Goal: Transaction & Acquisition: Purchase product/service

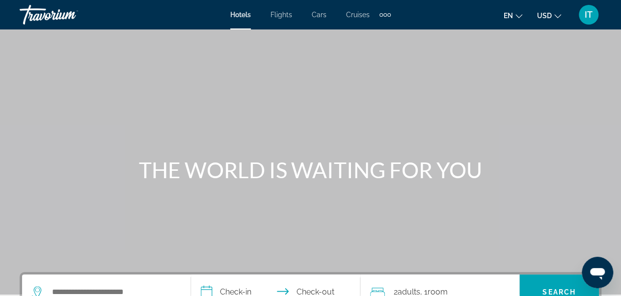
click at [518, 19] on button "en English Español Français Italiano Português русский" at bounding box center [513, 15] width 19 height 14
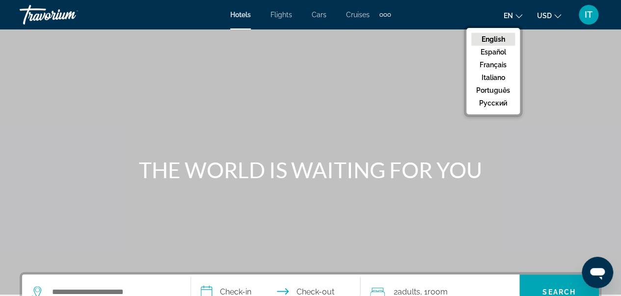
click at [518, 19] on button "en English Español Français Italiano Português русский" at bounding box center [513, 15] width 19 height 14
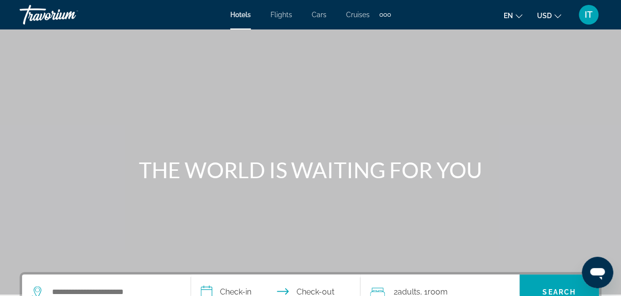
click at [552, 13] on button "USD USD ($) MXN (Mex$) CAD (Can$) GBP (£) EUR (€) AUD (A$) NZD (NZ$) CNY (CN¥)" at bounding box center [549, 15] width 24 height 14
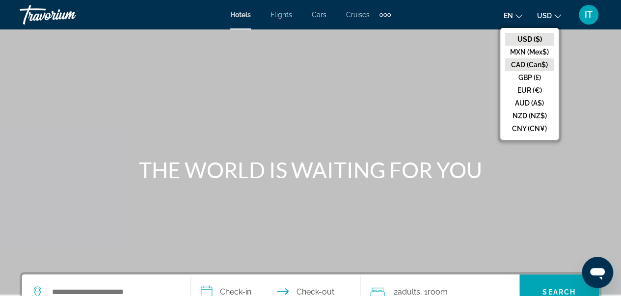
click at [537, 61] on button "CAD (Can$)" at bounding box center [529, 64] width 49 height 13
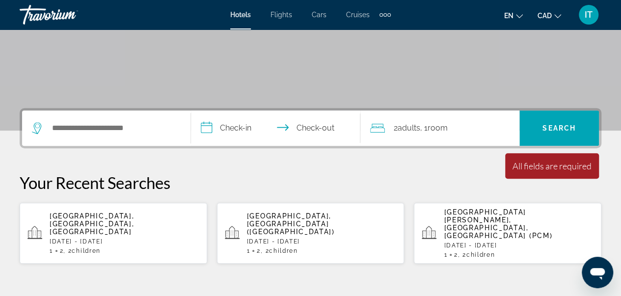
scroll to position [167, 0]
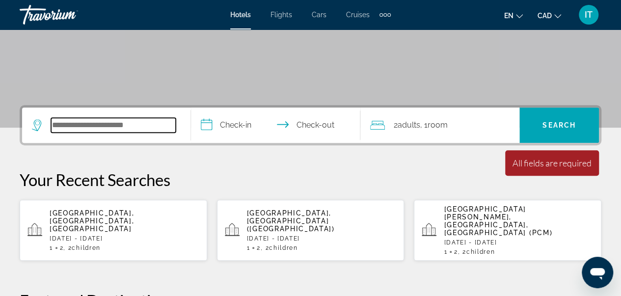
click at [88, 131] on input "Search hotel destination" at bounding box center [113, 125] width 125 height 15
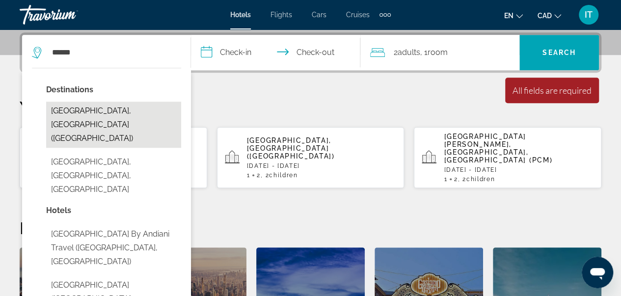
click at [104, 107] on button "[GEOGRAPHIC_DATA], [GEOGRAPHIC_DATA] ([GEOGRAPHIC_DATA])" at bounding box center [113, 125] width 135 height 46
type input "**********"
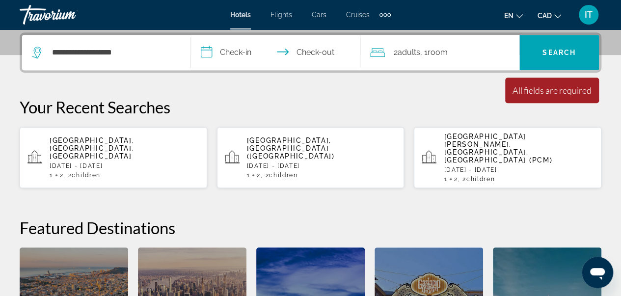
click at [244, 55] on input "**********" at bounding box center [277, 54] width 173 height 38
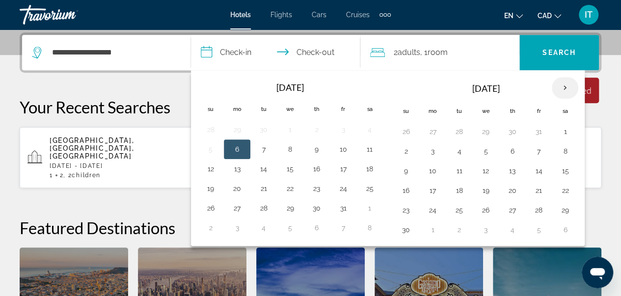
click at [565, 83] on th "Next month" at bounding box center [565, 88] width 27 height 22
click at [288, 193] on button "24" at bounding box center [290, 191] width 16 height 14
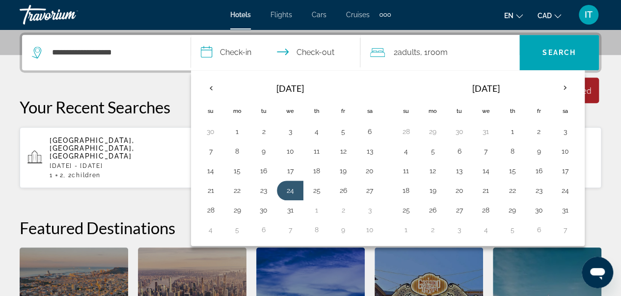
click at [116, 85] on div "**********" at bounding box center [310, 212] width 621 height 361
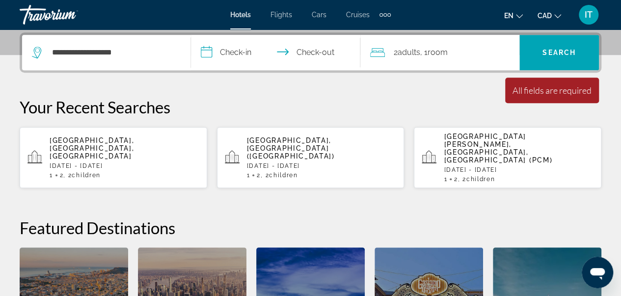
click at [420, 48] on span "Adults" at bounding box center [409, 52] width 23 height 9
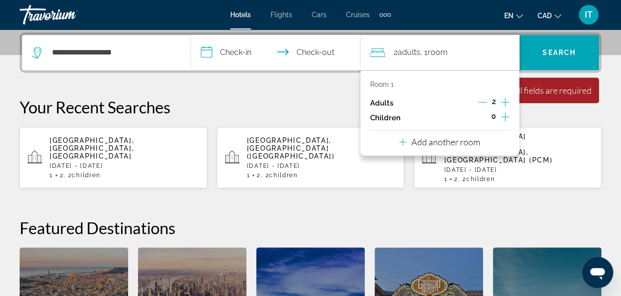
click at [507, 120] on icon "Increment children" at bounding box center [505, 117] width 9 height 12
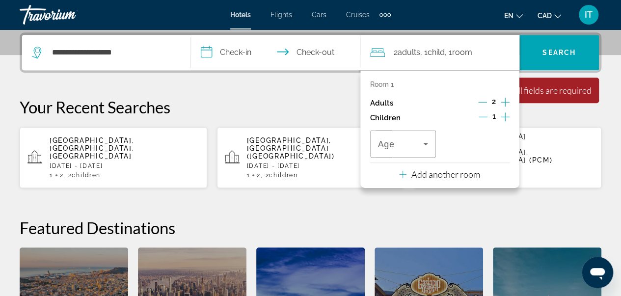
click at [507, 120] on icon "Increment children" at bounding box center [505, 117] width 9 height 12
click at [409, 146] on span "Travelers: 2 adults, 2 children" at bounding box center [401, 144] width 46 height 12
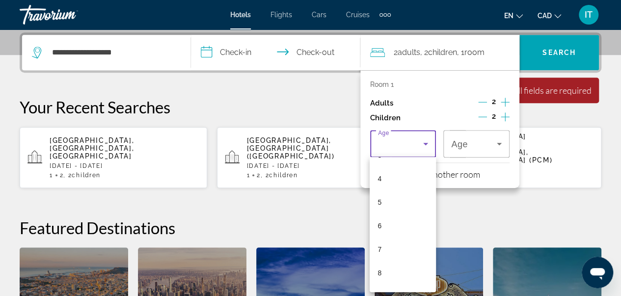
scroll to position [92, 0]
click at [399, 224] on mat-option "6" at bounding box center [403, 222] width 66 height 24
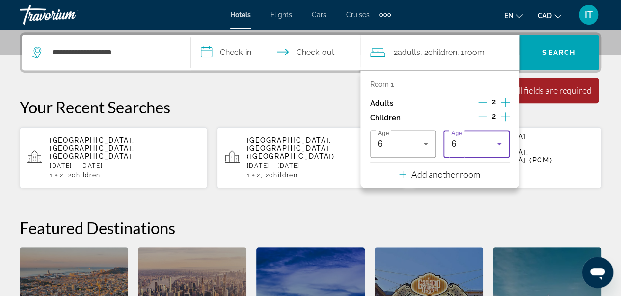
click at [492, 145] on div "6" at bounding box center [474, 144] width 46 height 12
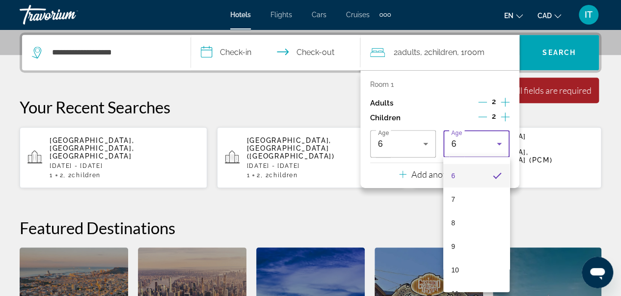
scroll to position [143, 0]
click at [478, 244] on mat-option "9" at bounding box center [476, 242] width 66 height 24
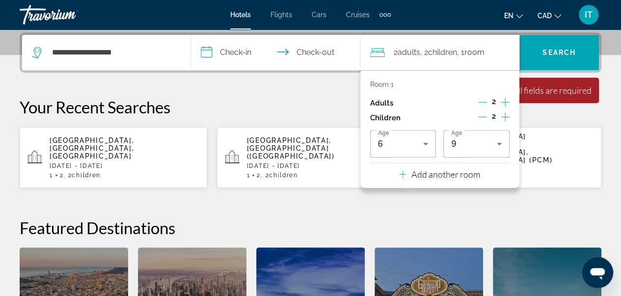
click at [306, 111] on p "Your Recent Searches" at bounding box center [311, 107] width 582 height 20
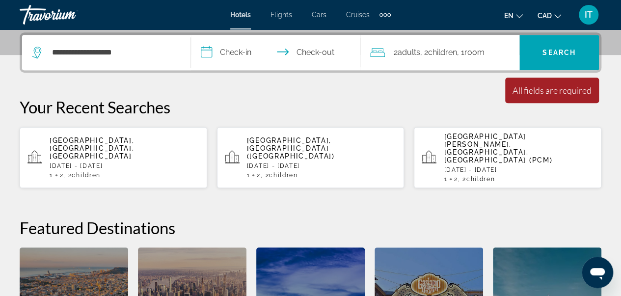
click at [230, 47] on input "**********" at bounding box center [277, 54] width 173 height 38
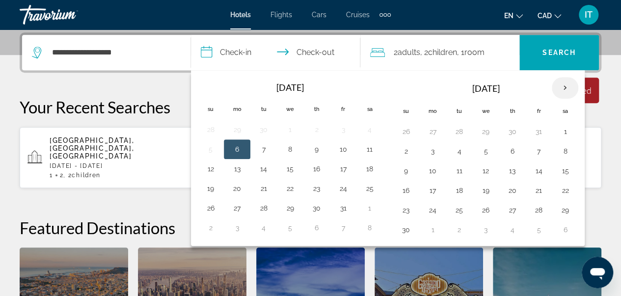
click at [557, 92] on th "Next month" at bounding box center [565, 88] width 27 height 22
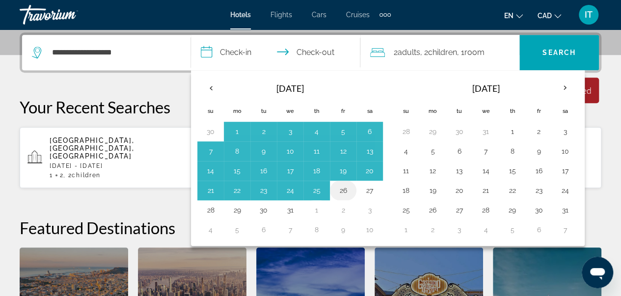
click at [345, 191] on button "26" at bounding box center [343, 191] width 16 height 14
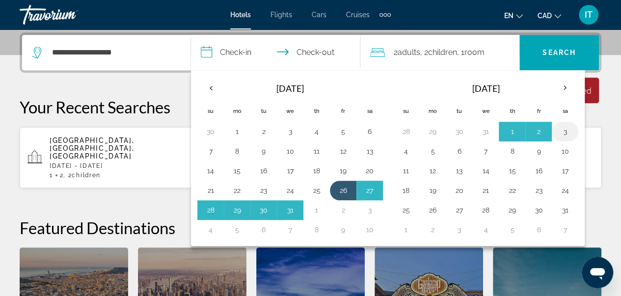
click at [562, 130] on button "3" at bounding box center [565, 132] width 16 height 14
type input "**********"
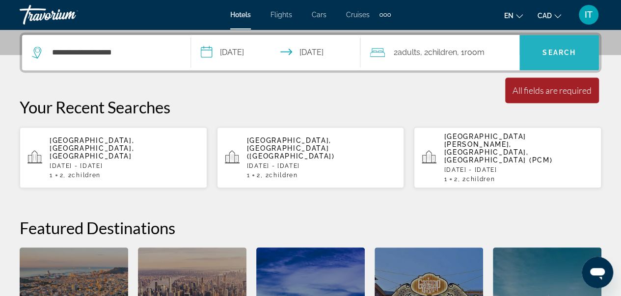
click at [559, 52] on span "Search" at bounding box center [559, 53] width 33 height 8
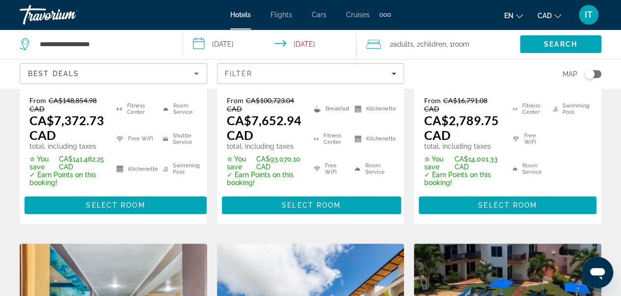
scroll to position [313, 0]
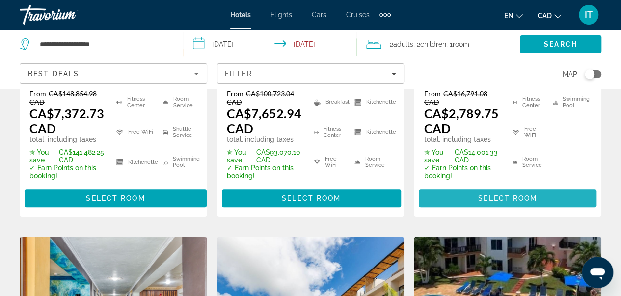
click at [528, 193] on span "Main content" at bounding box center [508, 199] width 178 height 24
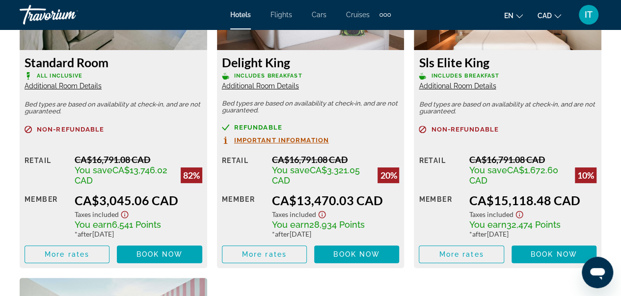
scroll to position [1984, 0]
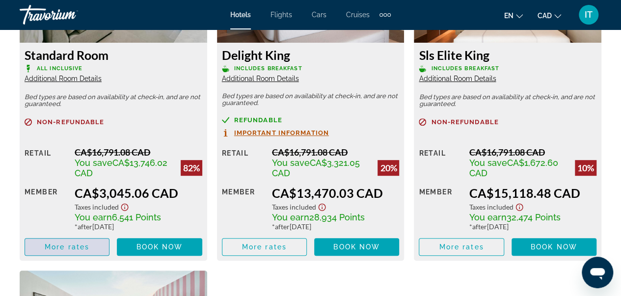
click at [53, 246] on span "More rates" at bounding box center [67, 247] width 45 height 8
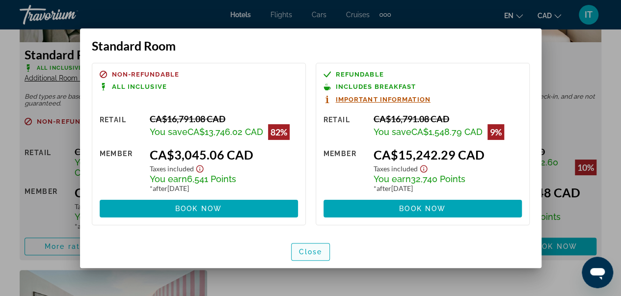
click at [303, 245] on span "button" at bounding box center [311, 252] width 38 height 24
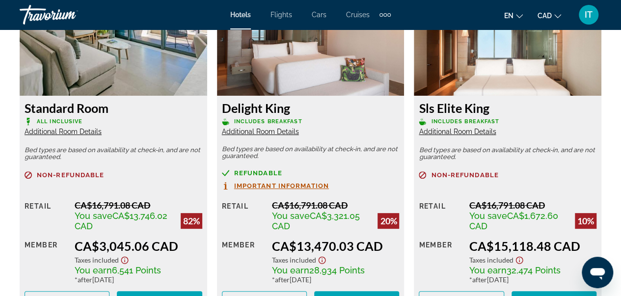
scroll to position [1957, 0]
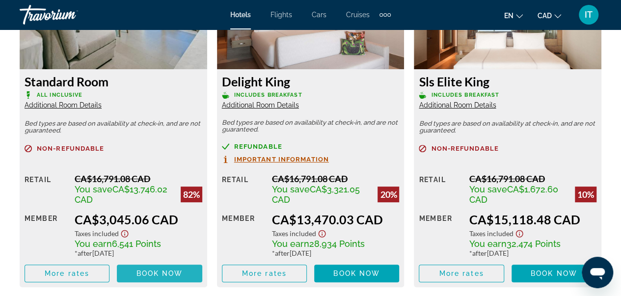
click at [150, 272] on span "Book now" at bounding box center [160, 274] width 47 height 8
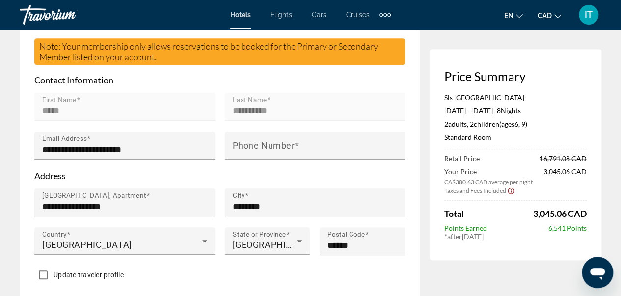
scroll to position [331, 0]
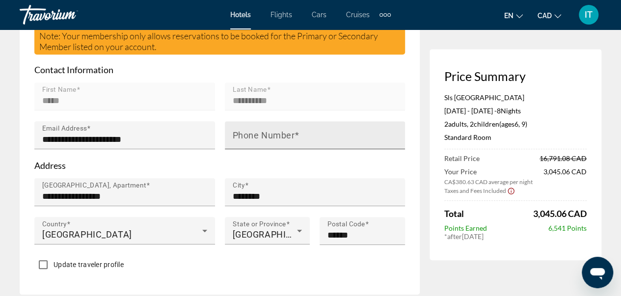
click at [281, 140] on mat-label "Phone Number" at bounding box center [264, 135] width 62 height 10
click at [281, 145] on input "Phone Number" at bounding box center [318, 140] width 171 height 12
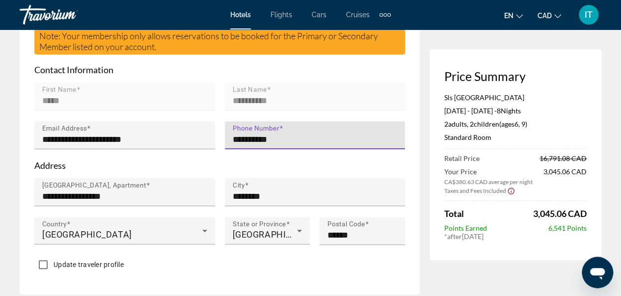
type input "**********"
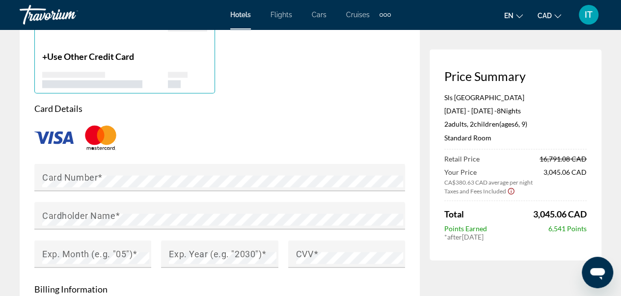
scroll to position [890, 0]
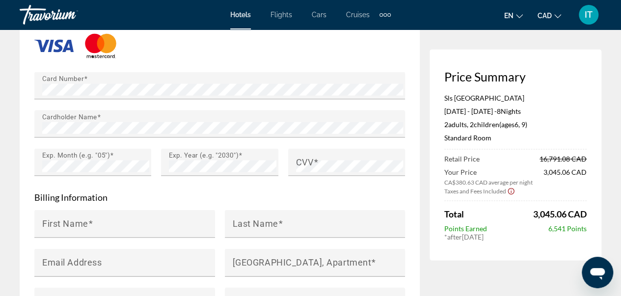
click at [238, 55] on div "Main content" at bounding box center [219, 45] width 371 height 32
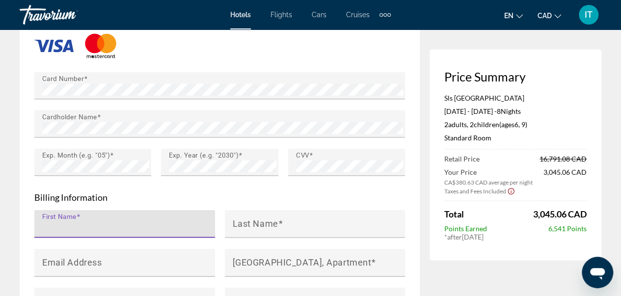
click at [168, 234] on input "First Name" at bounding box center [127, 228] width 171 height 12
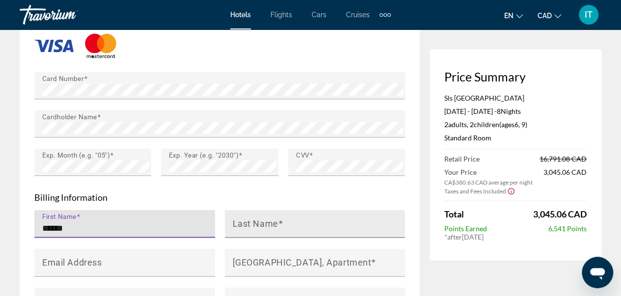
type input "******"
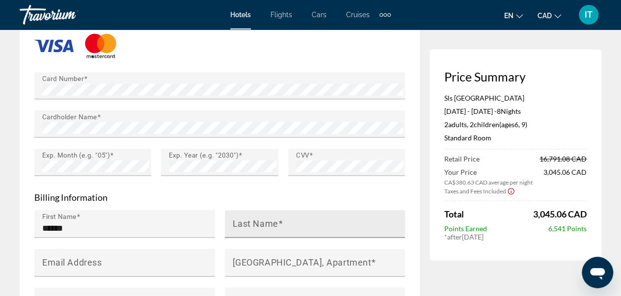
click at [254, 228] on mat-label "Last Name" at bounding box center [256, 223] width 46 height 10
click at [254, 234] on input "Last Name" at bounding box center [318, 228] width 171 height 12
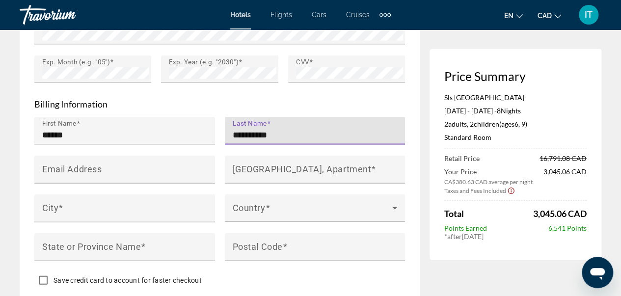
scroll to position [997, 0]
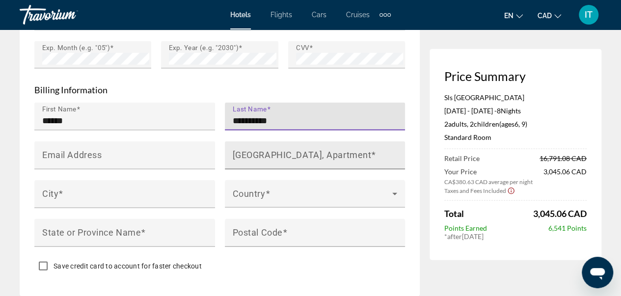
type input "**********"
click at [273, 160] on mat-label "House Number, Street, Apartment" at bounding box center [302, 155] width 139 height 10
click at [273, 165] on input "House Number, Street, Apartment" at bounding box center [318, 160] width 171 height 12
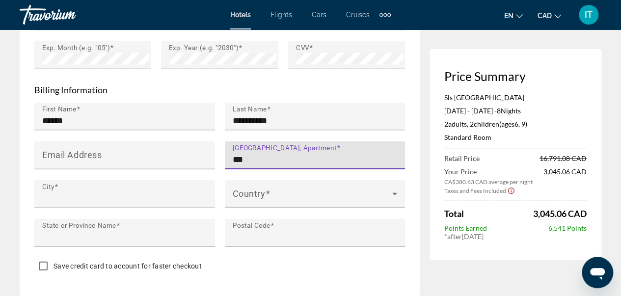
type input "**********"
type input "********"
type input "**"
type input "*******"
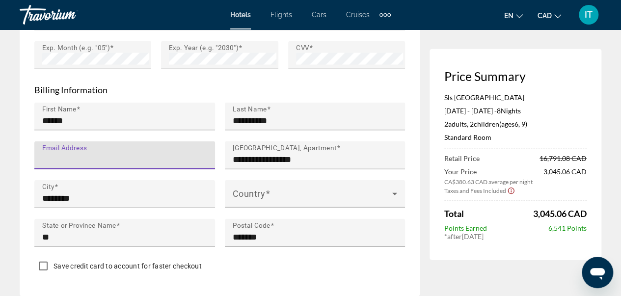
click at [126, 163] on input "Email Address" at bounding box center [127, 160] width 171 height 12
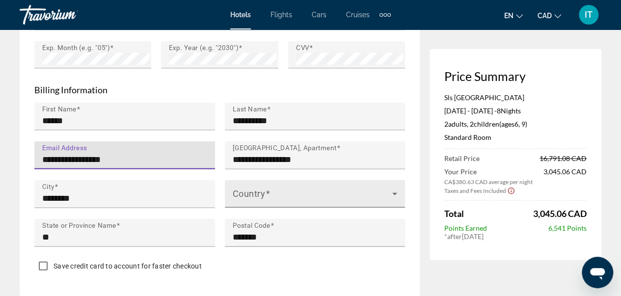
type input "**********"
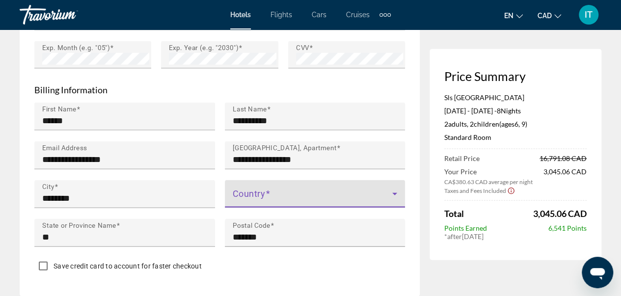
click at [318, 203] on span "Main content" at bounding box center [313, 198] width 160 height 12
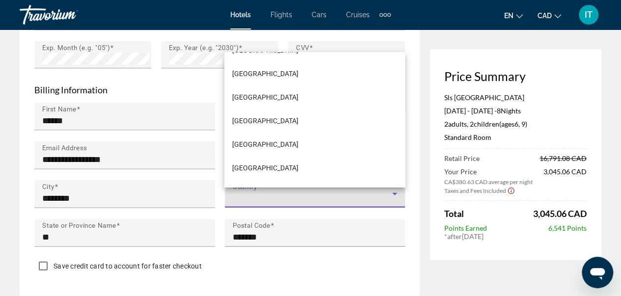
scroll to position [962, 0]
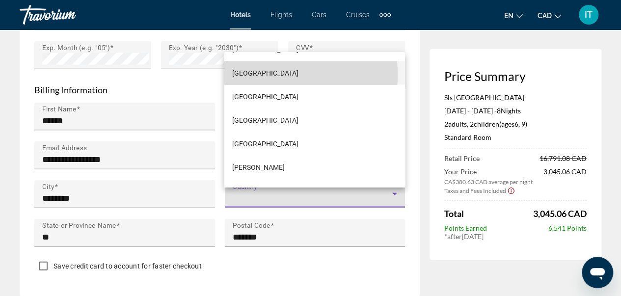
click at [240, 74] on span "Canada" at bounding box center [265, 73] width 66 height 12
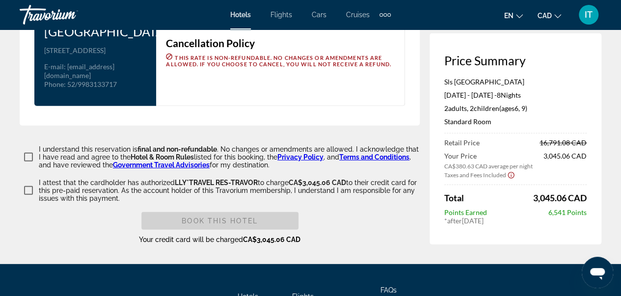
scroll to position [1363, 0]
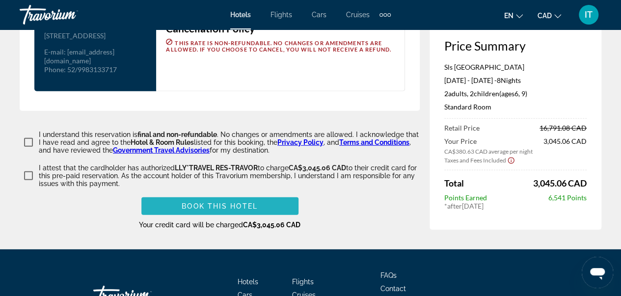
click at [223, 210] on span "Book this hotel" at bounding box center [220, 206] width 76 height 8
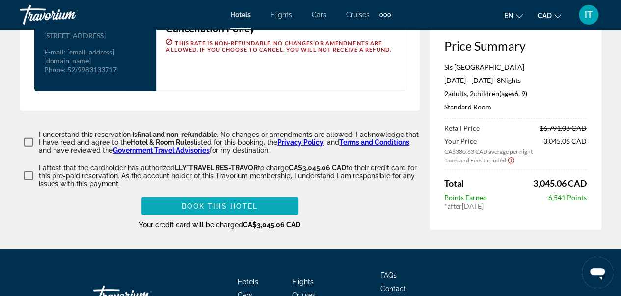
scroll to position [1092, 0]
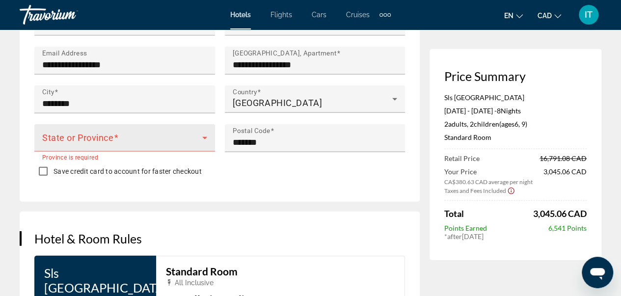
click at [156, 139] on div "State or Province" at bounding box center [124, 137] width 165 height 27
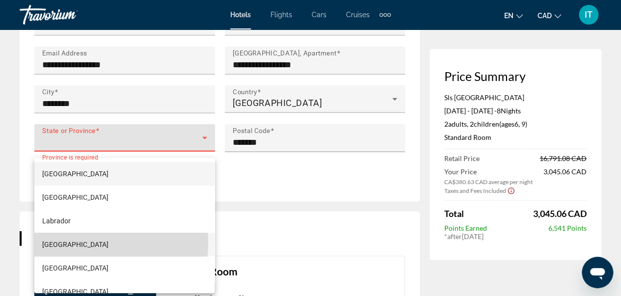
click at [80, 242] on mat-option "Manitoba" at bounding box center [124, 245] width 180 height 24
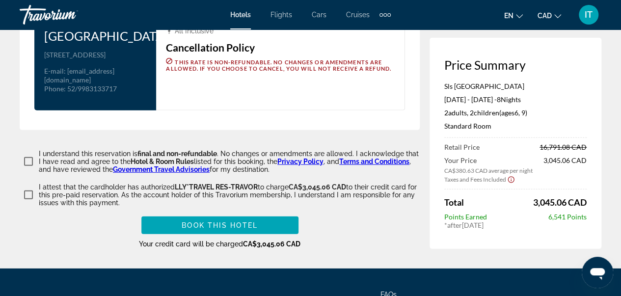
scroll to position [1360, 0]
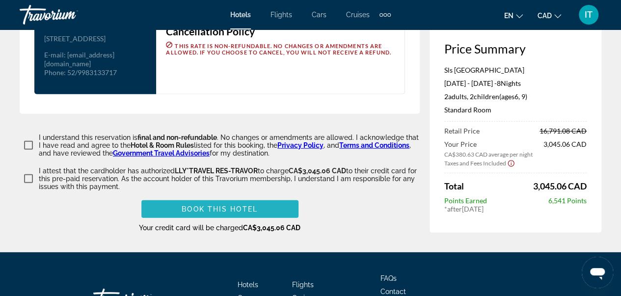
click at [237, 212] on span "Book this hotel" at bounding box center [220, 209] width 76 height 8
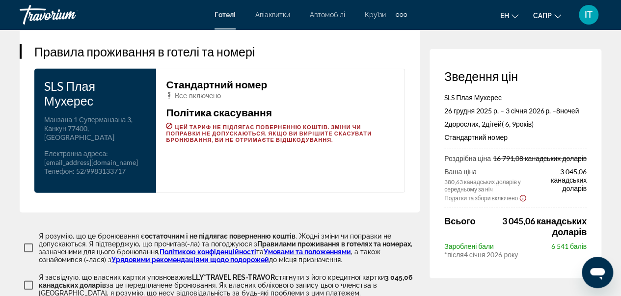
scroll to position [1387, 0]
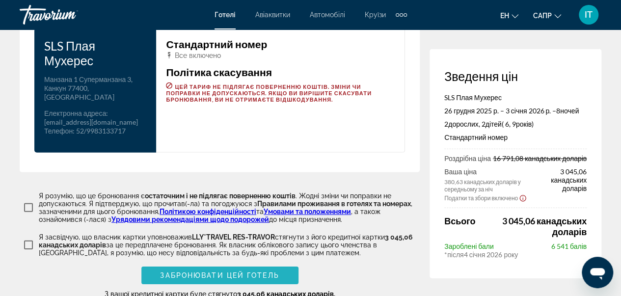
click at [243, 272] on font "Забронювати цей готель" at bounding box center [219, 276] width 119 height 8
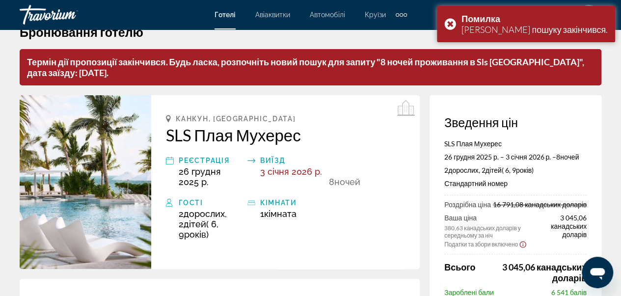
scroll to position [0, 0]
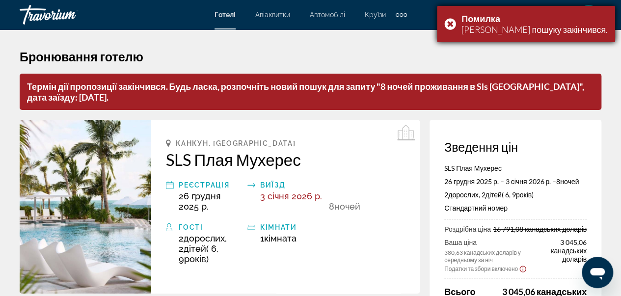
click at [499, 26] on div "Помилка Сеанс пошуку закінчився." at bounding box center [526, 24] width 178 height 36
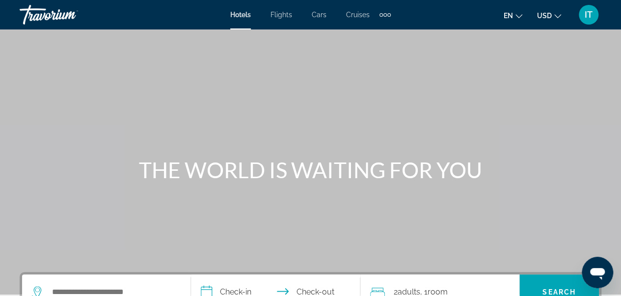
click at [550, 16] on span "USD" at bounding box center [544, 16] width 15 height 8
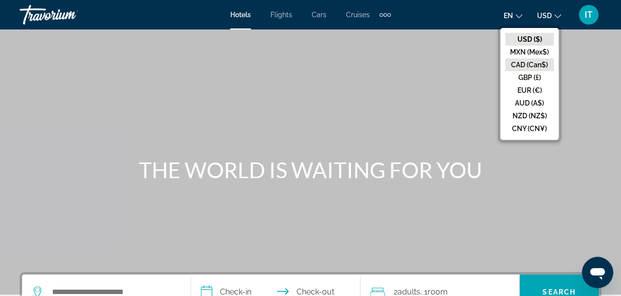
click at [532, 64] on button "CAD (Can$)" at bounding box center [529, 64] width 49 height 13
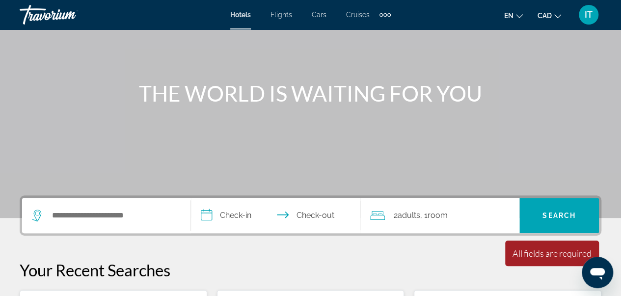
scroll to position [78, 0]
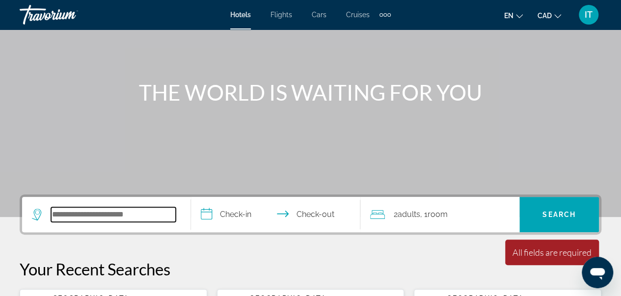
click at [64, 220] on input "Search hotel destination" at bounding box center [113, 214] width 125 height 15
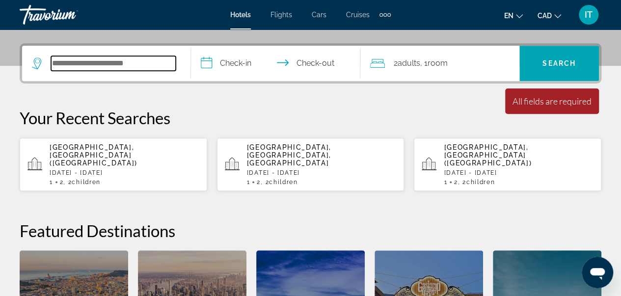
scroll to position [240, 0]
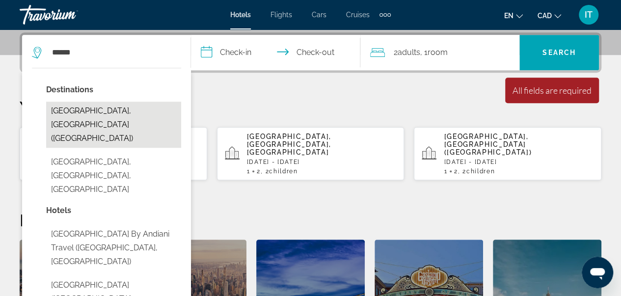
click at [110, 118] on button "[GEOGRAPHIC_DATA], [GEOGRAPHIC_DATA] ([GEOGRAPHIC_DATA])" at bounding box center [113, 125] width 135 height 46
type input "**********"
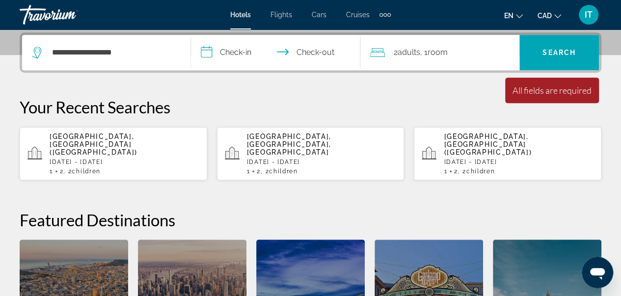
click at [235, 55] on input "**********" at bounding box center [277, 54] width 173 height 38
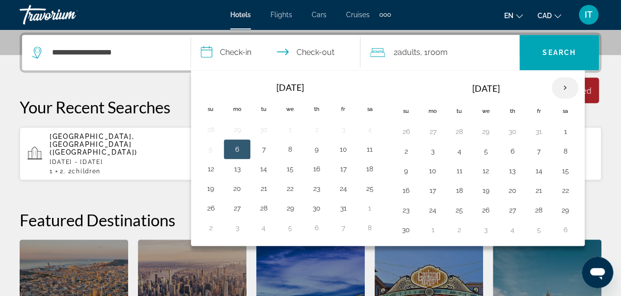
click at [568, 85] on th "Next month" at bounding box center [565, 88] width 27 height 22
click at [338, 194] on button "26" at bounding box center [343, 191] width 16 height 14
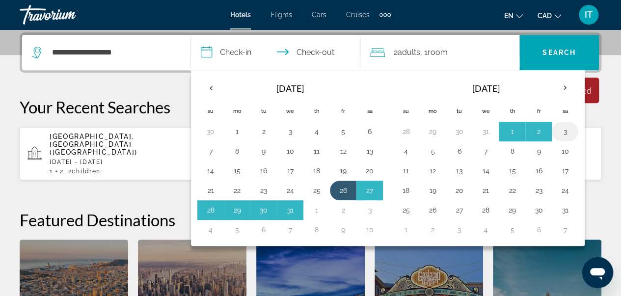
click at [564, 127] on button "3" at bounding box center [565, 132] width 16 height 14
type input "**********"
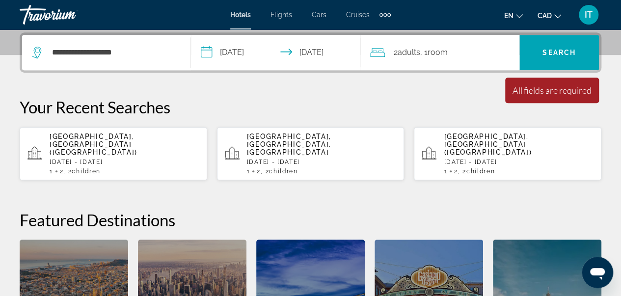
click at [420, 48] on span "Adults" at bounding box center [409, 52] width 23 height 9
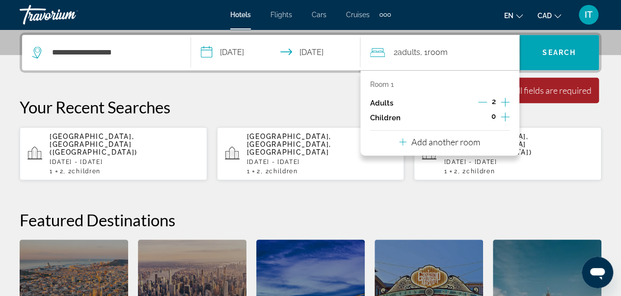
click at [510, 115] on div "Room 1 Adults 2 Children 0 Add another room" at bounding box center [439, 112] width 159 height 85
click at [508, 115] on icon "Increment children" at bounding box center [505, 117] width 9 height 12
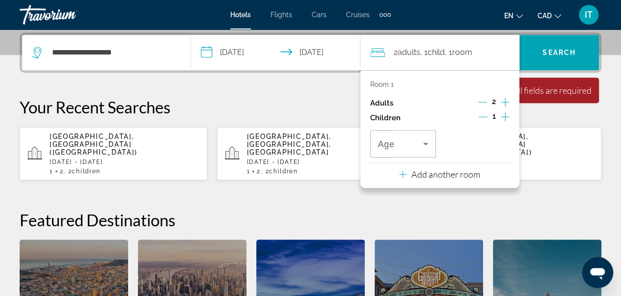
click at [508, 115] on icon "Increment children" at bounding box center [505, 117] width 9 height 12
click at [416, 138] on span "Travelers: 2 adults, 2 children" at bounding box center [401, 144] width 46 height 12
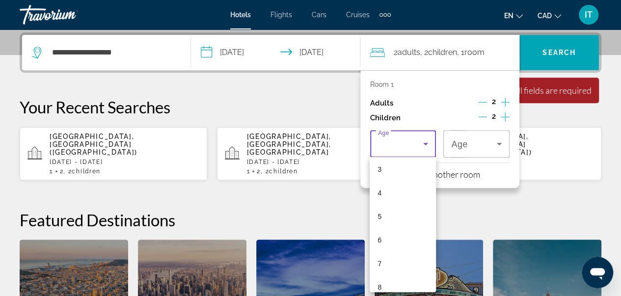
scroll to position [78, 0]
click at [392, 230] on mat-option "6" at bounding box center [403, 237] width 66 height 24
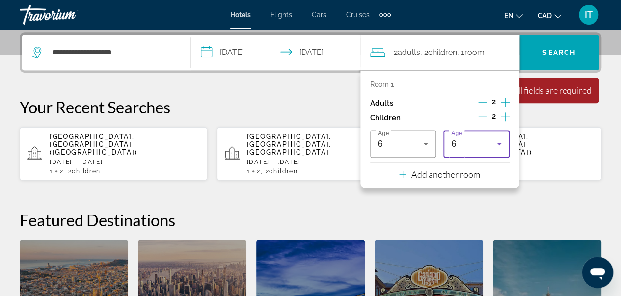
click at [477, 142] on div "6" at bounding box center [474, 144] width 46 height 12
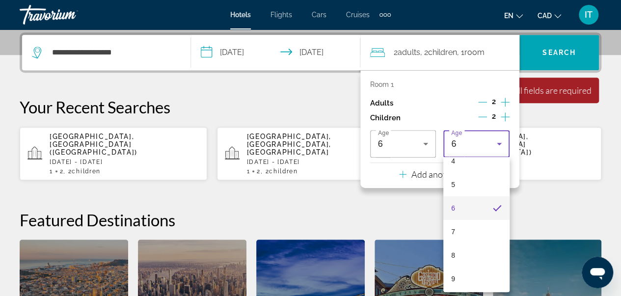
scroll to position [110, 0]
click at [469, 273] on mat-option "9" at bounding box center [476, 275] width 66 height 24
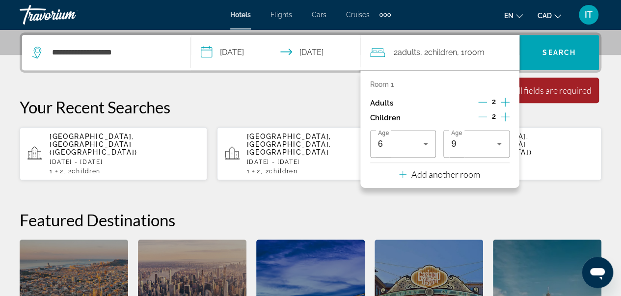
click at [562, 186] on div "**********" at bounding box center [310, 208] width 621 height 353
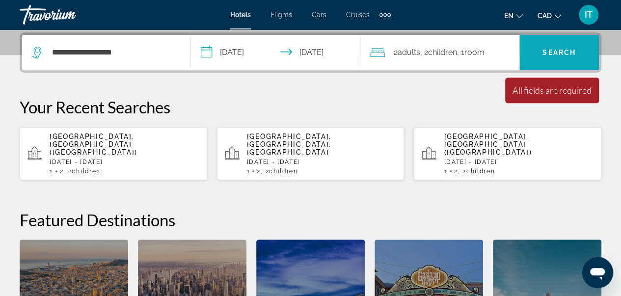
click at [562, 51] on span "Search" at bounding box center [559, 53] width 33 height 8
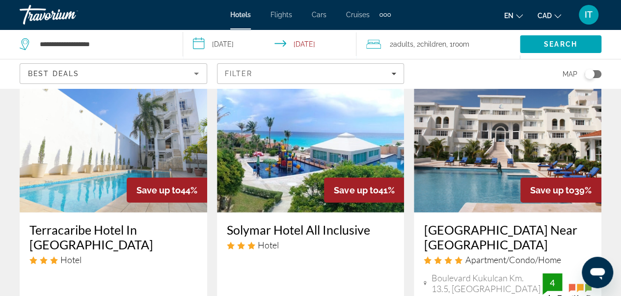
scroll to position [1292, 0]
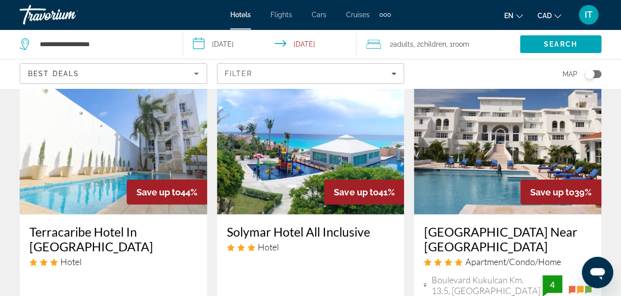
click at [455, 225] on h3 "[GEOGRAPHIC_DATA] Near [GEOGRAPHIC_DATA]" at bounding box center [508, 238] width 168 height 29
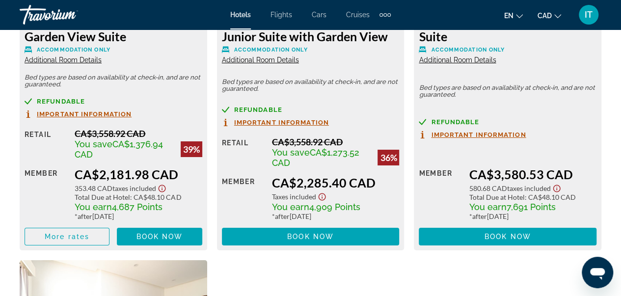
scroll to position [1654, 0]
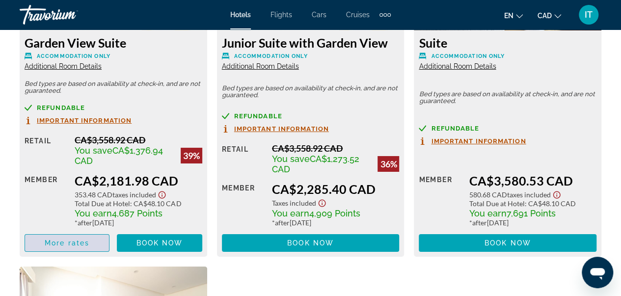
click at [76, 243] on span "More rates" at bounding box center [67, 243] width 45 height 8
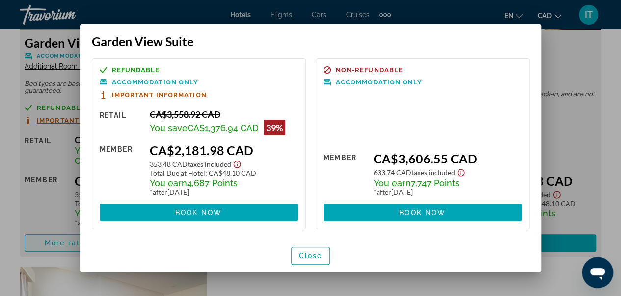
scroll to position [0, 0]
click at [322, 253] on span "Close" at bounding box center [311, 256] width 24 height 8
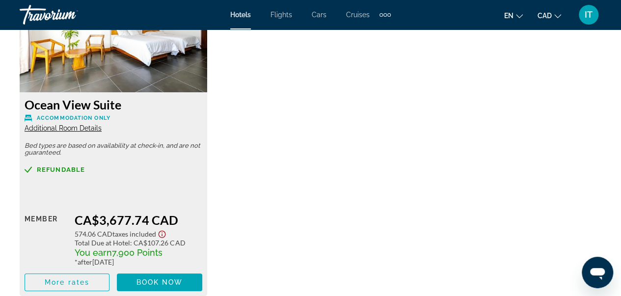
scroll to position [2043, 0]
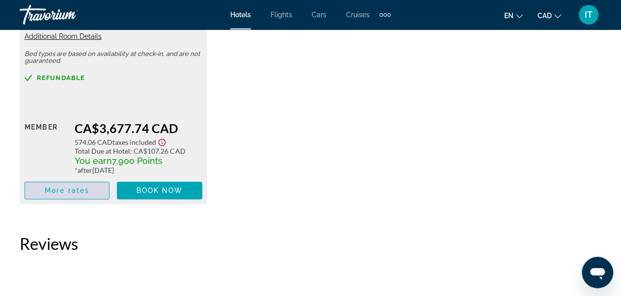
click at [73, 181] on span "Main content" at bounding box center [67, 191] width 84 height 24
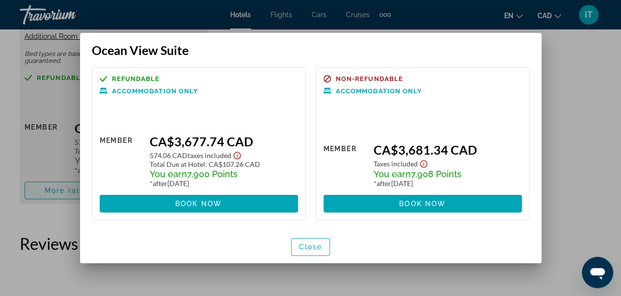
scroll to position [0, 0]
click at [308, 248] on span "Close" at bounding box center [311, 247] width 24 height 8
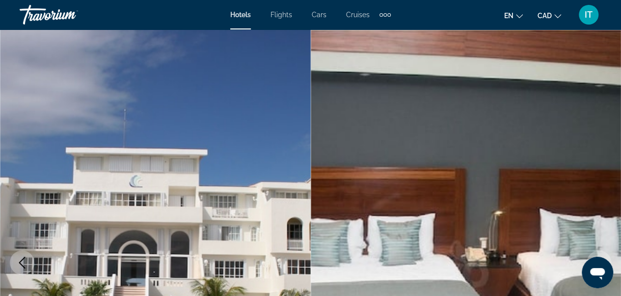
scroll to position [2043, 0]
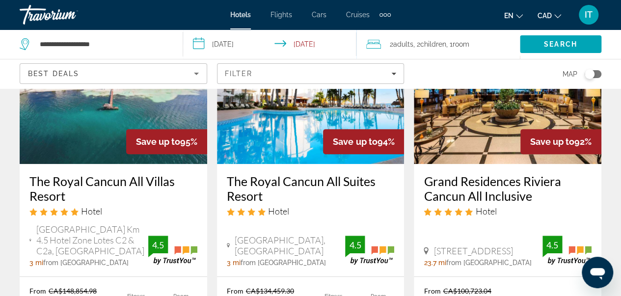
scroll to position [137, 0]
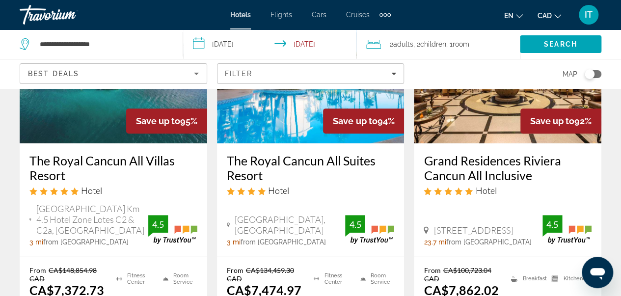
click at [90, 113] on img "Main content" at bounding box center [114, 64] width 188 height 157
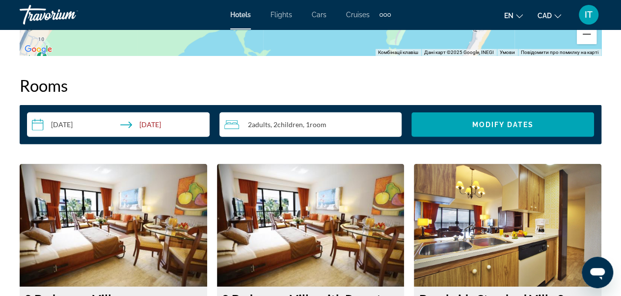
scroll to position [1297, 0]
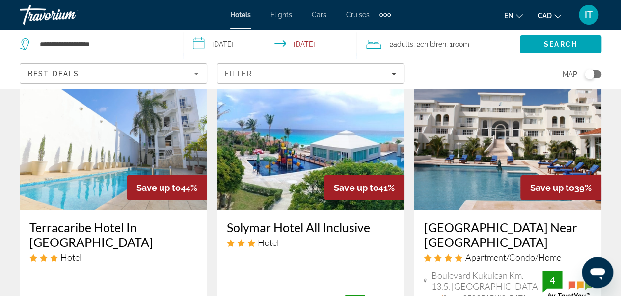
scroll to position [1282, 0]
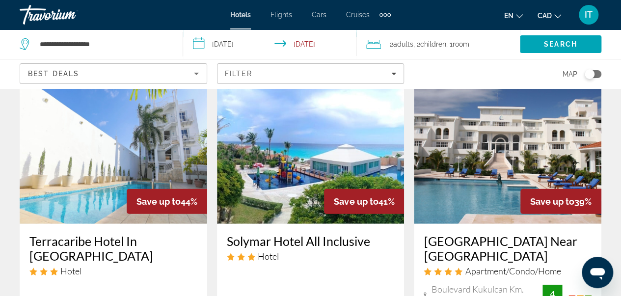
drag, startPoint x: 283, startPoint y: 242, endPoint x: 293, endPoint y: 275, distance: 34.8
click at [293, 275] on div "Solymar Hotel All Inclusive Hotel [GEOGRAPHIC_DATA] Km 18.7, [GEOGRAPHIC_DATA] …" at bounding box center [311, 287] width 188 height 126
click at [306, 228] on div "Solymar Hotel All Inclusive Hotel [GEOGRAPHIC_DATA] Km 18.7, [GEOGRAPHIC_DATA] …" at bounding box center [311, 287] width 188 height 126
click at [306, 235] on h3 "Solymar Hotel All Inclusive" at bounding box center [311, 241] width 168 height 15
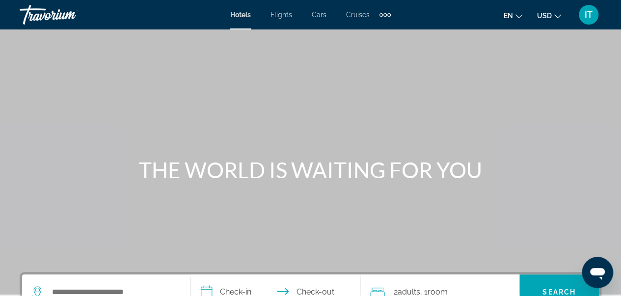
click at [542, 14] on span "USD" at bounding box center [544, 16] width 15 height 8
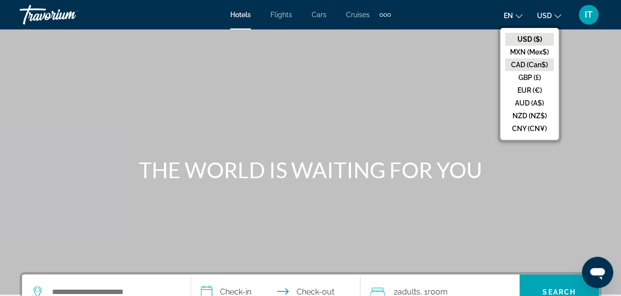
click at [537, 67] on button "CAD (Can$)" at bounding box center [529, 64] width 49 height 13
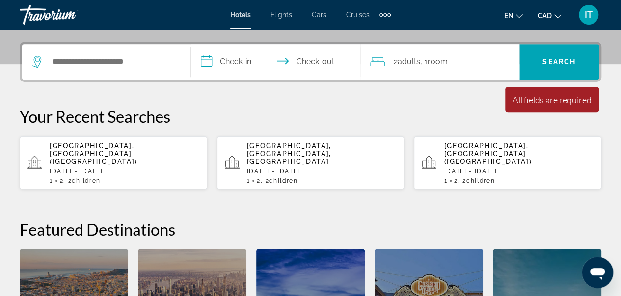
scroll to position [224, 0]
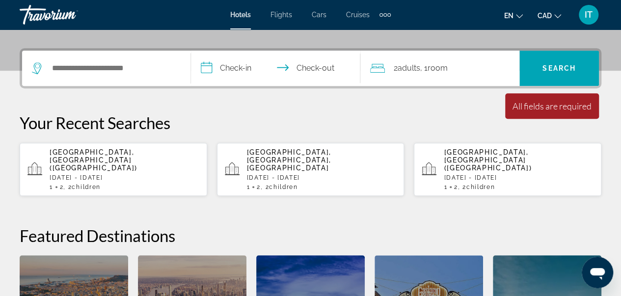
click at [132, 156] on div "[GEOGRAPHIC_DATA], [GEOGRAPHIC_DATA] (CUN) [DATE] - [DATE] 1 2 , 2 Child Childr…" at bounding box center [125, 169] width 150 height 42
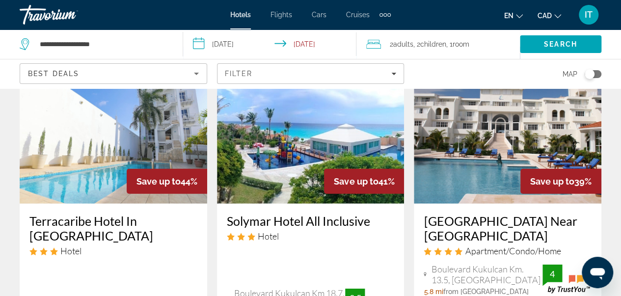
scroll to position [1309, 0]
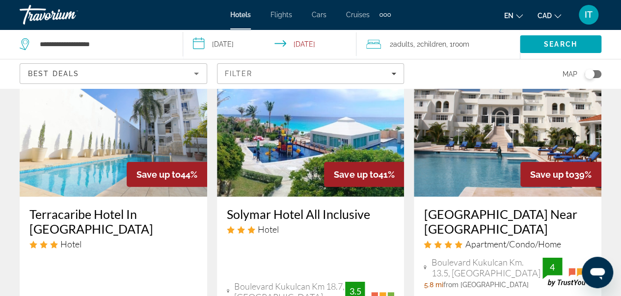
click at [325, 212] on h3 "Solymar Hotel All Inclusive" at bounding box center [311, 214] width 168 height 15
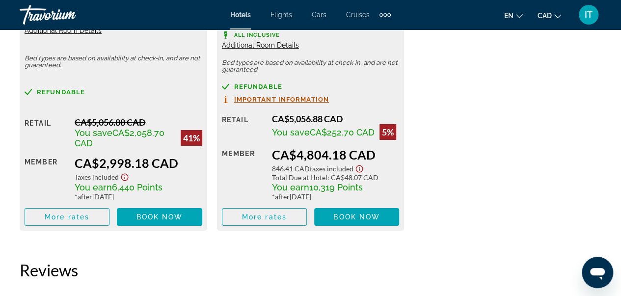
scroll to position [1708, 0]
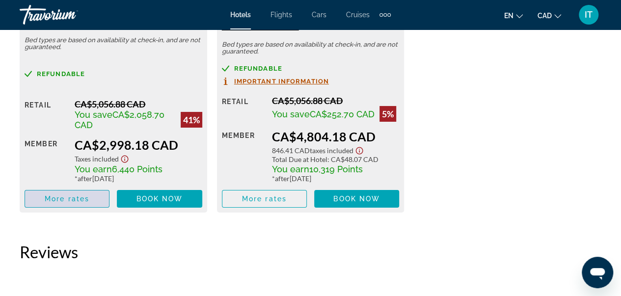
click at [53, 201] on span "More rates" at bounding box center [67, 199] width 45 height 8
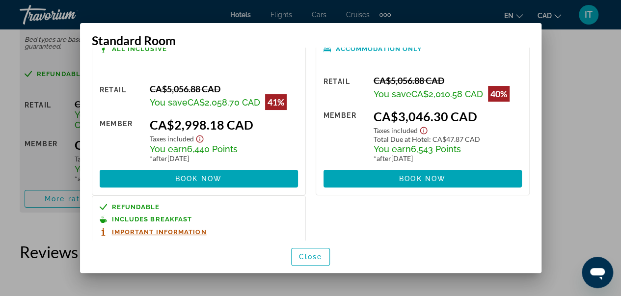
scroll to position [0, 0]
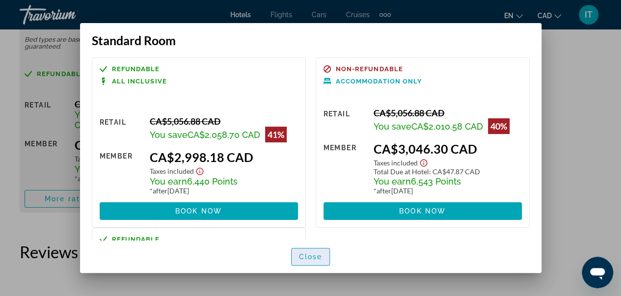
click at [308, 249] on span "button" at bounding box center [311, 257] width 38 height 24
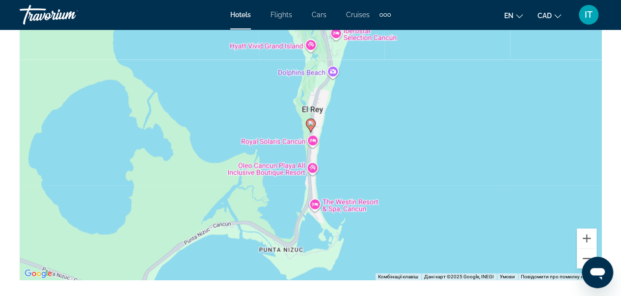
scroll to position [903, 0]
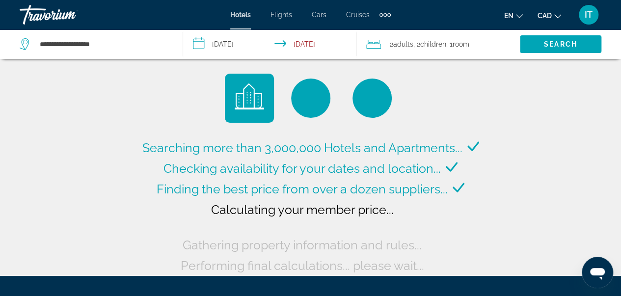
click at [226, 45] on input "**********" at bounding box center [271, 45] width 177 height 32
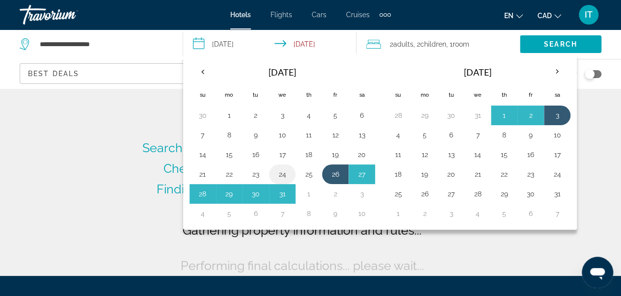
click at [284, 173] on button "24" at bounding box center [283, 174] width 16 height 14
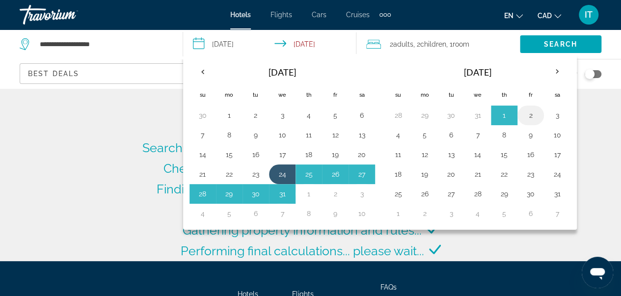
click at [529, 112] on button "2" at bounding box center [531, 116] width 16 height 14
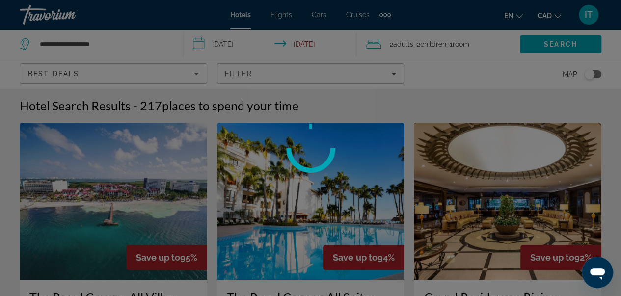
type input "**********"
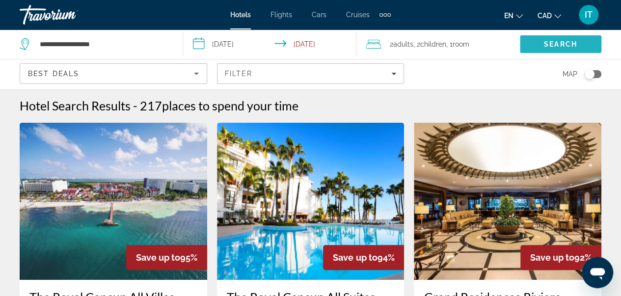
click at [551, 40] on span "Search" at bounding box center [560, 44] width 33 height 8
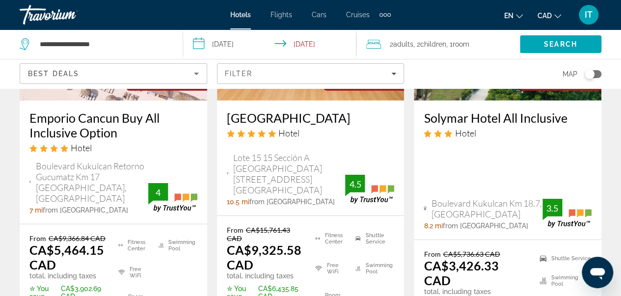
scroll to position [1308, 0]
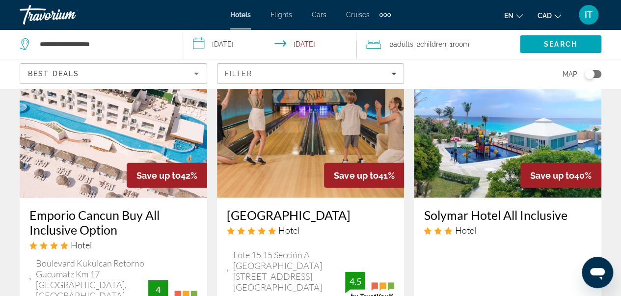
drag, startPoint x: 423, startPoint y: 211, endPoint x: 571, endPoint y: 210, distance: 147.3
click at [571, 210] on div "Solymar Hotel All Inclusive Hotel Boulevard Kukulcan Km 18.7, Cancun 8.2 mi fro…" at bounding box center [508, 267] width 188 height 139
copy h3 "Solymar Hotel All Inclusive"
drag, startPoint x: 573, startPoint y: 266, endPoint x: 626, endPoint y: 227, distance: 65.0
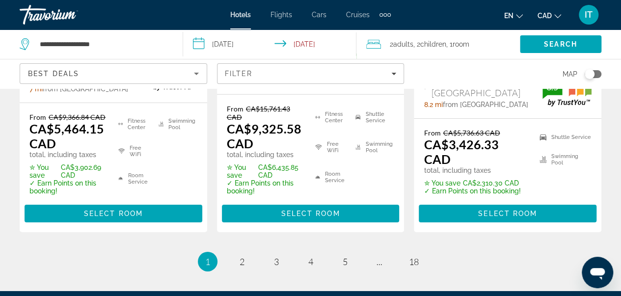
scroll to position [1534, 0]
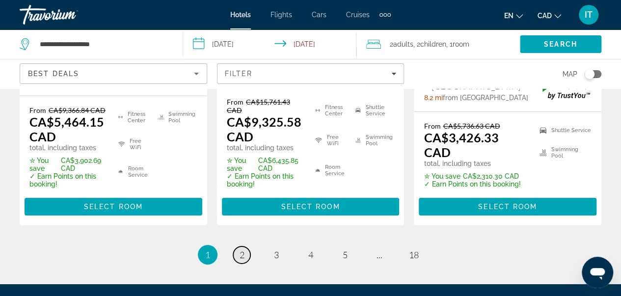
click at [241, 249] on span "2" at bounding box center [242, 254] width 5 height 11
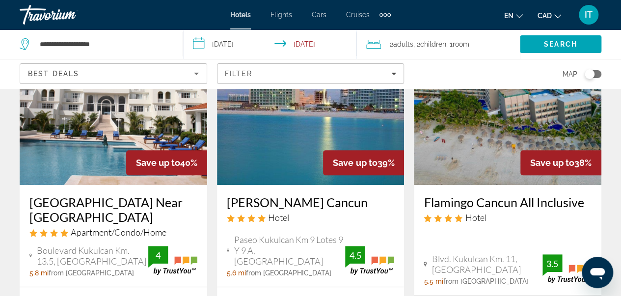
scroll to position [127, 0]
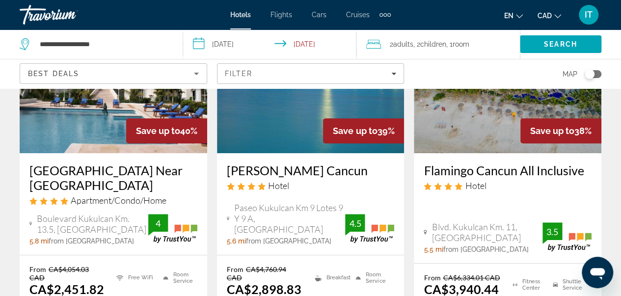
click at [309, 154] on div "Krystal Cancun Hotel Paseo Kukulcan Km 9 Lotes 9 Y 9 A, Cancun 5.6 mi from Canc…" at bounding box center [311, 204] width 188 height 102
click at [307, 148] on img "Main content" at bounding box center [311, 74] width 188 height 157
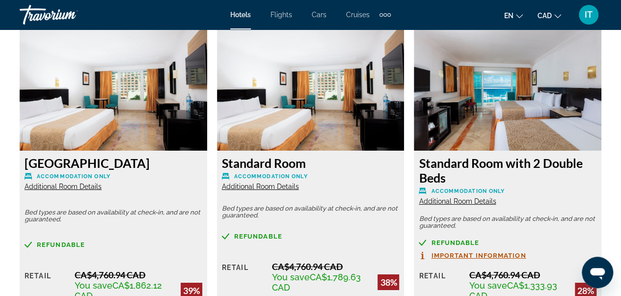
scroll to position [1629, 0]
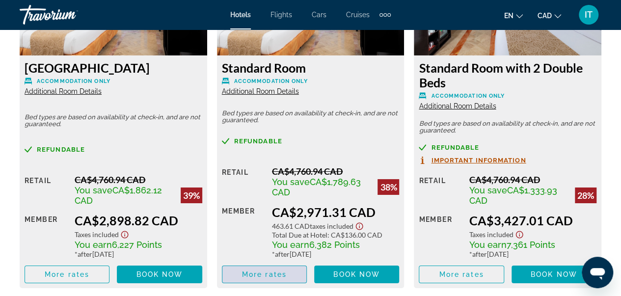
click at [268, 278] on span "Main content" at bounding box center [264, 275] width 84 height 24
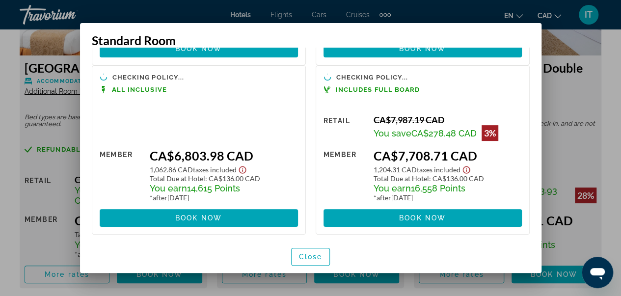
scroll to position [0, 0]
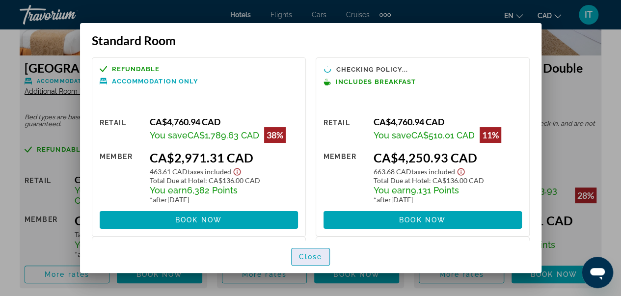
click at [312, 251] on span "button" at bounding box center [311, 257] width 38 height 24
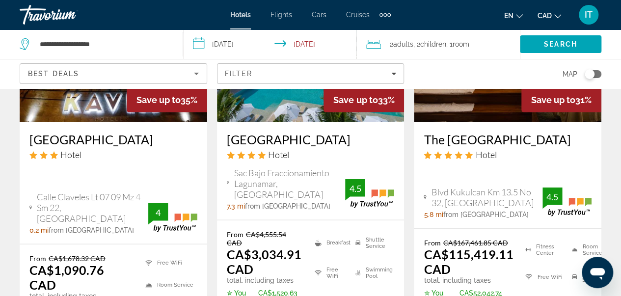
scroll to position [981, 0]
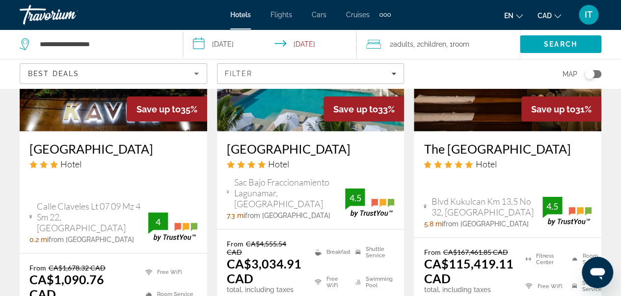
click at [313, 141] on h3 "Izla Beach Front Hotel" at bounding box center [311, 148] width 168 height 15
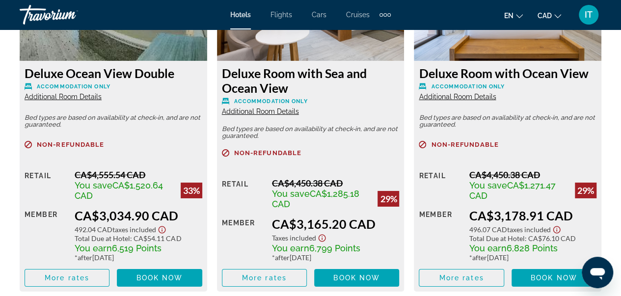
scroll to position [1643, 0]
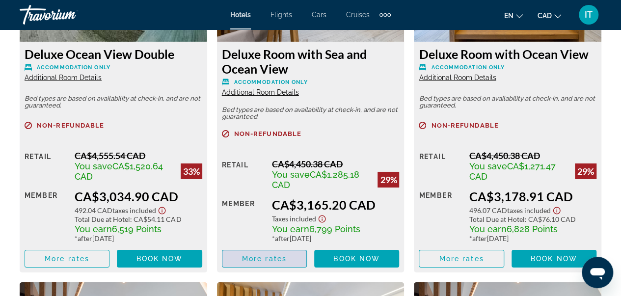
click at [276, 251] on span "Main content" at bounding box center [264, 259] width 84 height 24
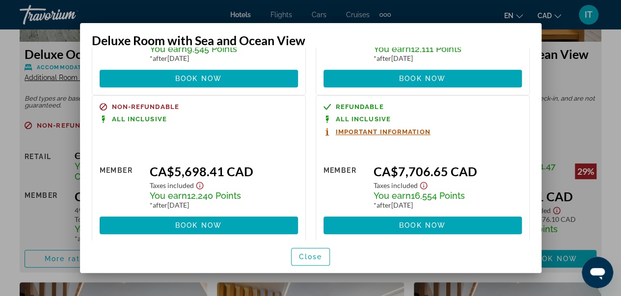
scroll to position [310, 0]
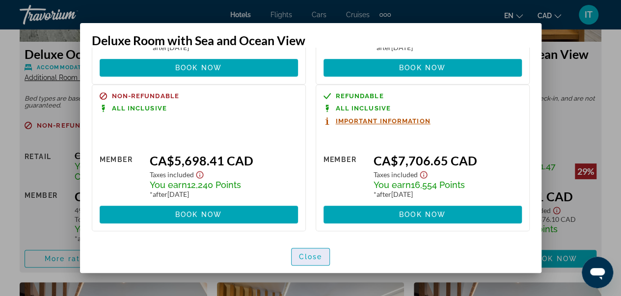
click at [308, 254] on span "Close" at bounding box center [311, 257] width 24 height 8
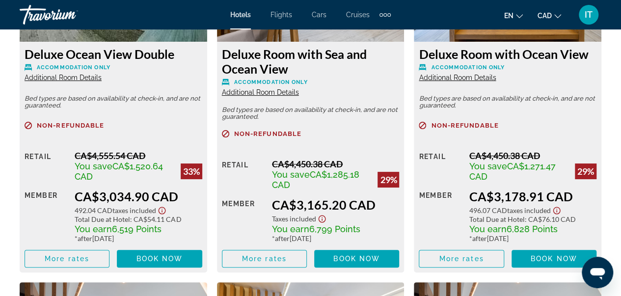
scroll to position [1643, 0]
click at [64, 255] on span "More rates" at bounding box center [67, 259] width 45 height 8
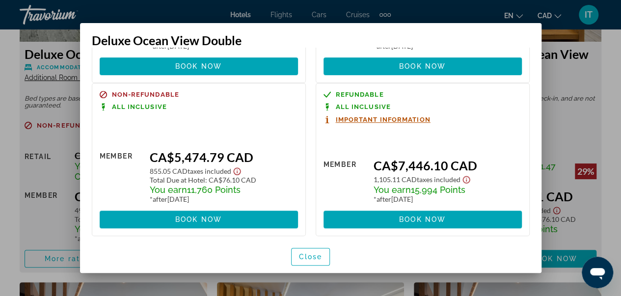
scroll to position [323, 0]
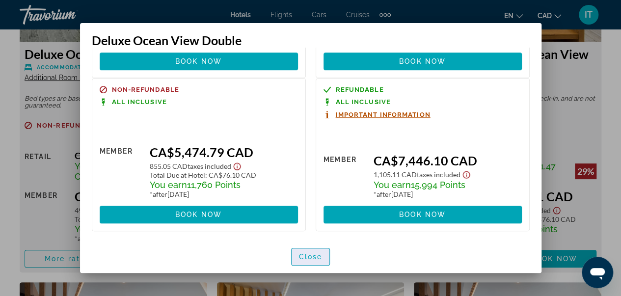
click at [314, 257] on span "Close" at bounding box center [311, 257] width 24 height 8
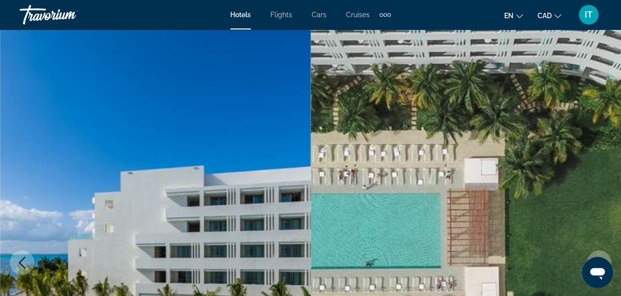
scroll to position [1643, 0]
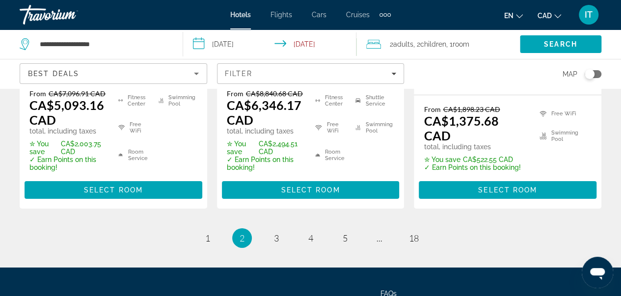
scroll to position [1621, 0]
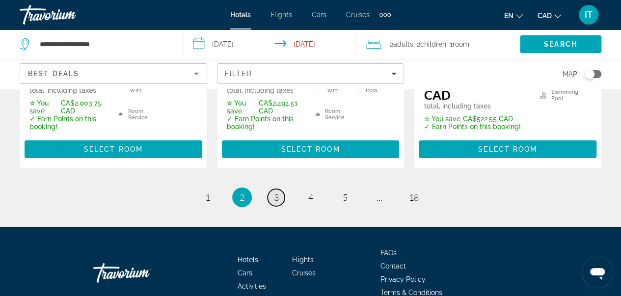
click at [275, 189] on link "page 3" at bounding box center [276, 197] width 17 height 17
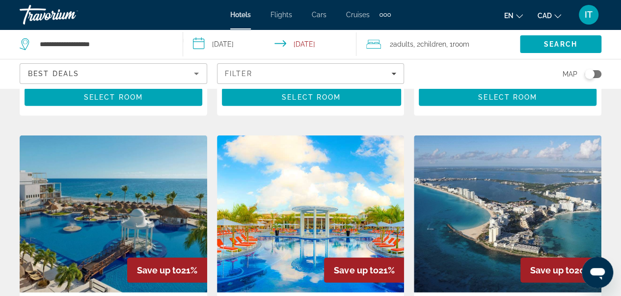
scroll to position [1293, 0]
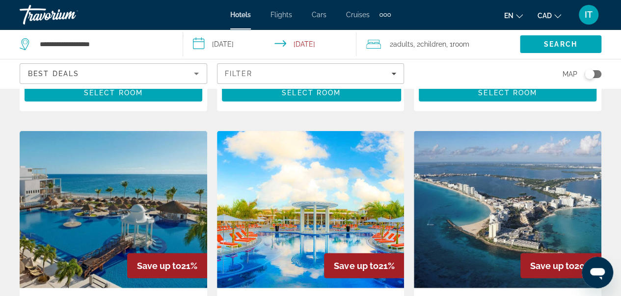
drag, startPoint x: 517, startPoint y: 258, endPoint x: 499, endPoint y: 250, distance: 19.6
click at [499, 250] on div "Save up to 20% Aloft Cancun Hotel Boulevard Kukulkan Mz 48 Lt 8-01 Km 9 Zona Ho…" at bounding box center [508, 266] width 188 height 270
click at [499, 250] on img "Main content" at bounding box center [508, 209] width 188 height 157
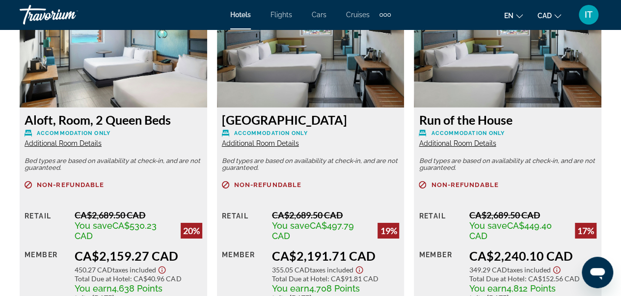
scroll to position [1627, 0]
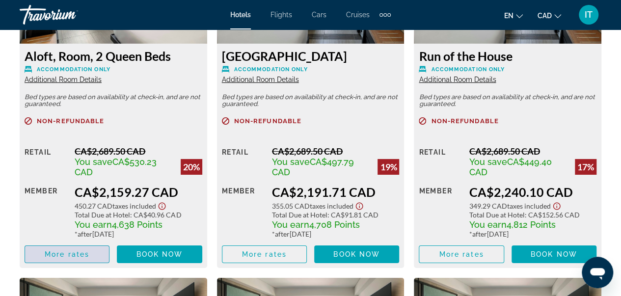
click at [63, 250] on span "More rates" at bounding box center [67, 254] width 45 height 8
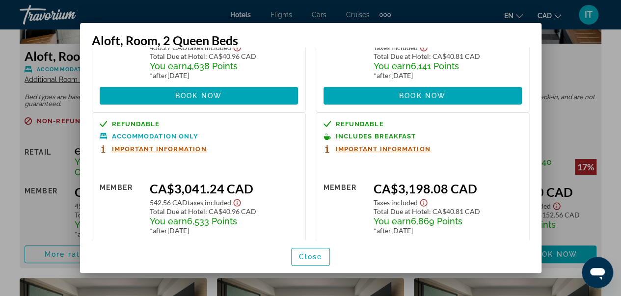
scroll to position [161, 0]
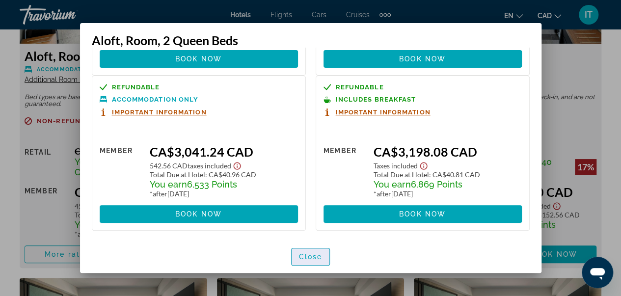
click at [316, 255] on span "Close" at bounding box center [311, 257] width 24 height 8
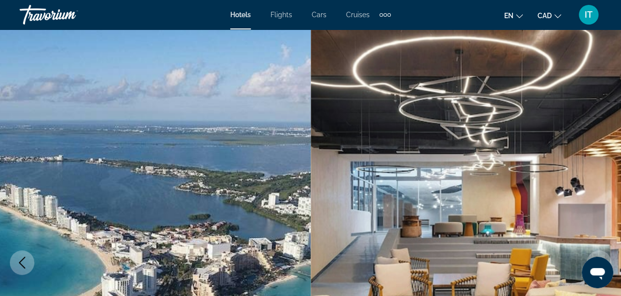
scroll to position [1627, 0]
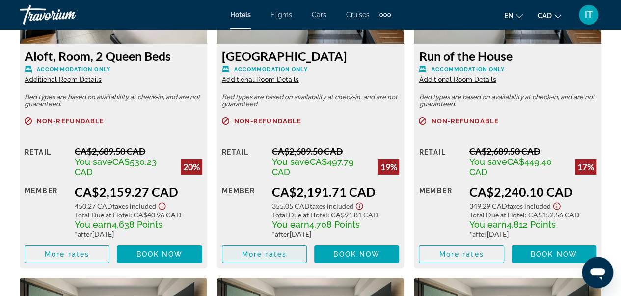
click at [257, 251] on span "More rates" at bounding box center [264, 254] width 45 height 8
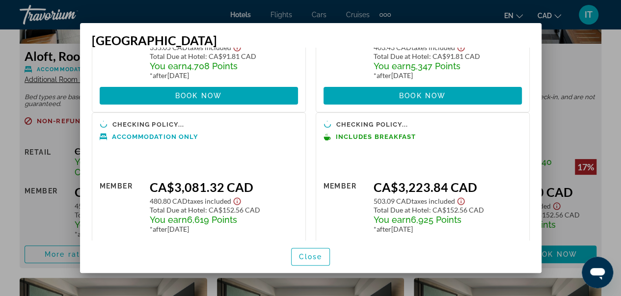
scroll to position [159, 0]
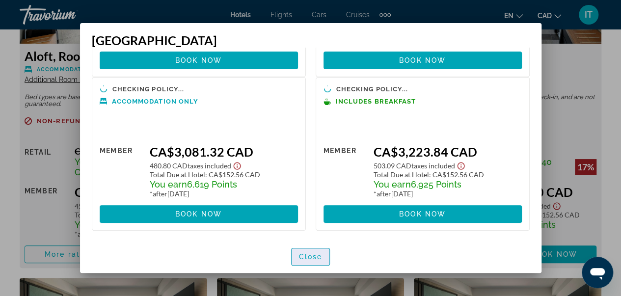
click at [323, 259] on span "button" at bounding box center [311, 257] width 38 height 24
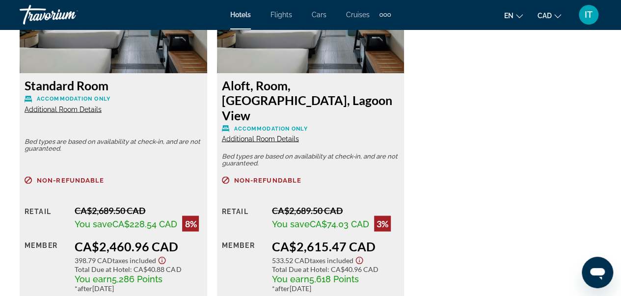
scroll to position [2761, 0]
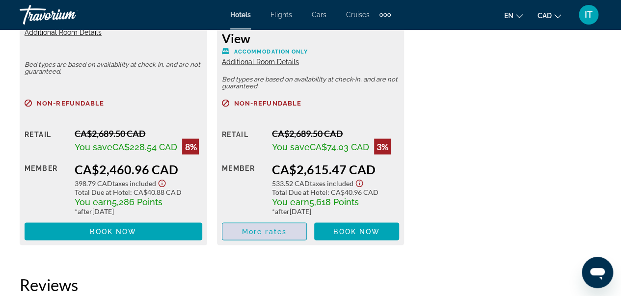
click at [275, 227] on span "More rates" at bounding box center [264, 231] width 45 height 8
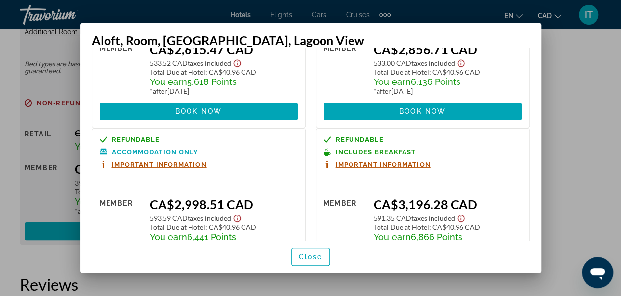
scroll to position [161, 0]
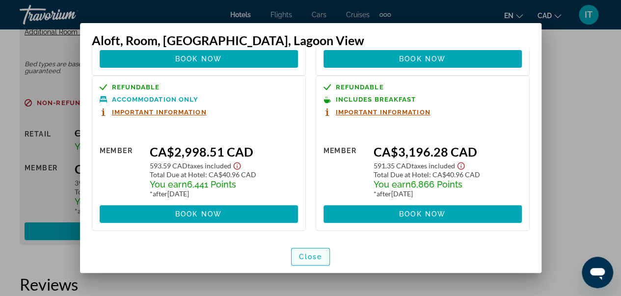
click at [310, 259] on span "Close" at bounding box center [311, 257] width 24 height 8
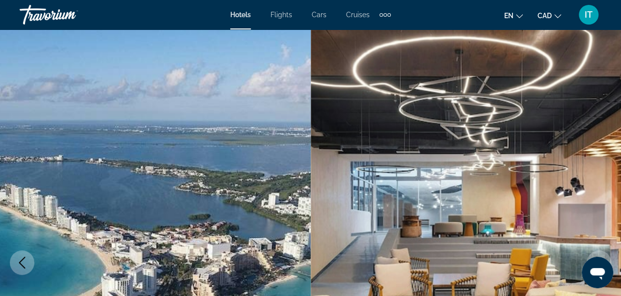
scroll to position [2761, 0]
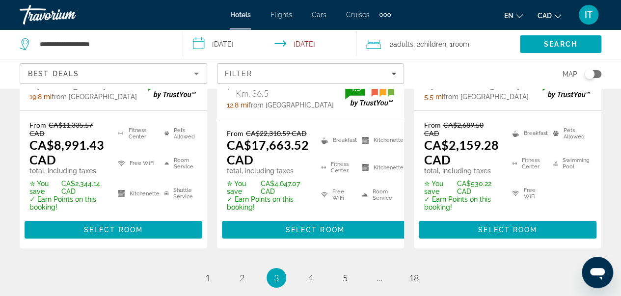
scroll to position [1635, 0]
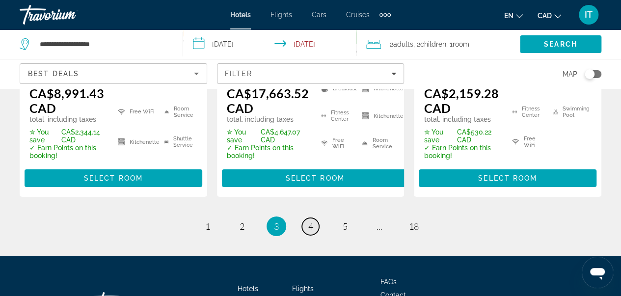
click at [309, 221] on span "4" at bounding box center [310, 226] width 5 height 11
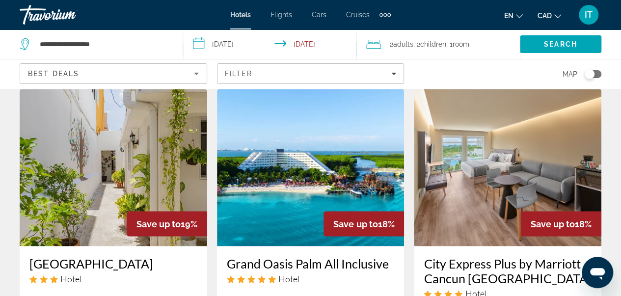
scroll to position [892, 0]
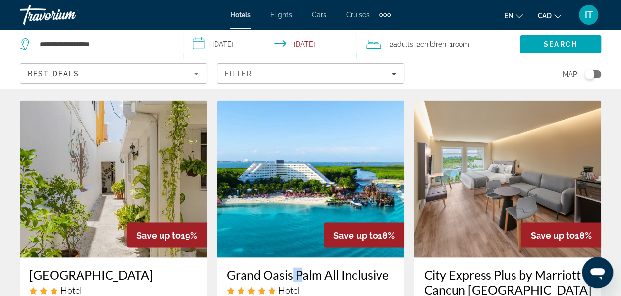
drag, startPoint x: 297, startPoint y: 254, endPoint x: 290, endPoint y: 263, distance: 11.5
click at [290, 267] on h3 "Grand Oasis Palm All Inclusive" at bounding box center [311, 274] width 168 height 15
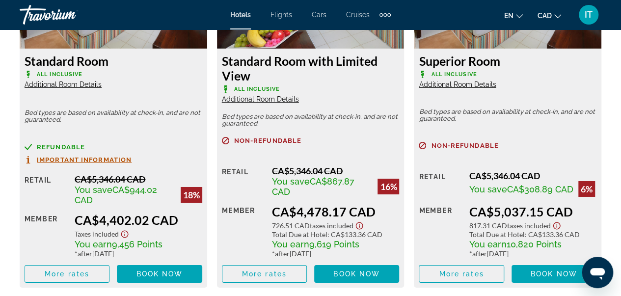
scroll to position [1644, 0]
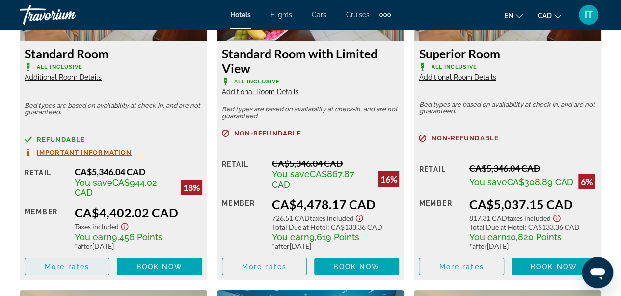
click at [71, 267] on span "More rates" at bounding box center [67, 267] width 45 height 8
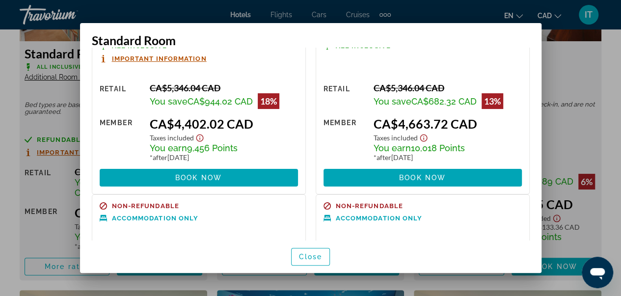
scroll to position [0, 0]
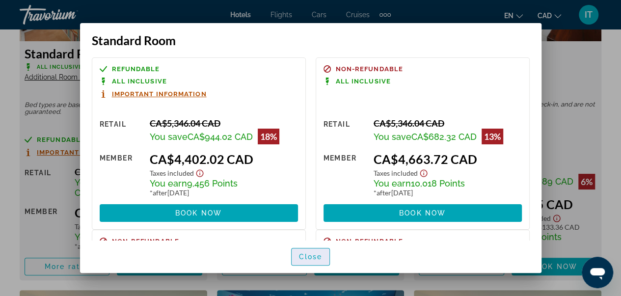
click at [312, 263] on span "button" at bounding box center [311, 257] width 38 height 24
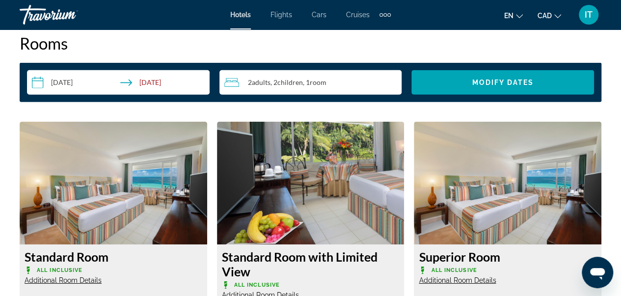
scroll to position [1417, 0]
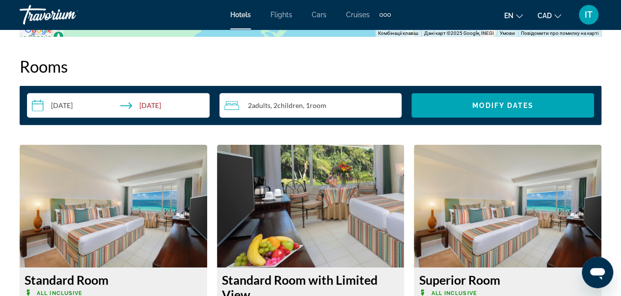
click at [89, 109] on input "**********" at bounding box center [120, 106] width 187 height 27
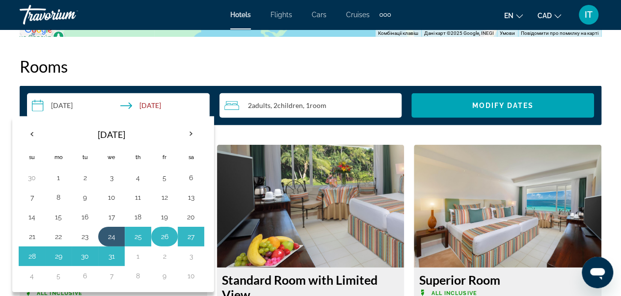
click at [164, 233] on button "26" at bounding box center [165, 237] width 16 height 14
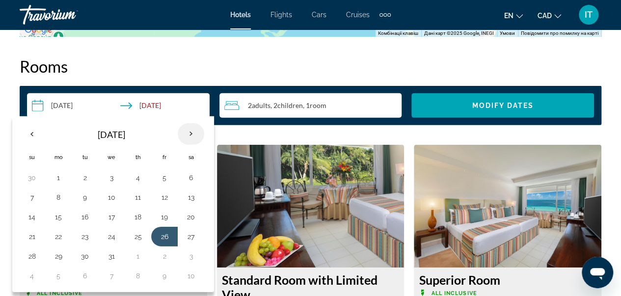
click at [190, 135] on th "Next month" at bounding box center [191, 134] width 27 height 22
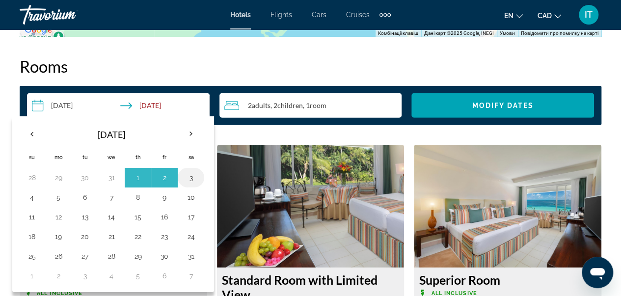
click at [192, 175] on button "3" at bounding box center [191, 178] width 16 height 14
type input "**********"
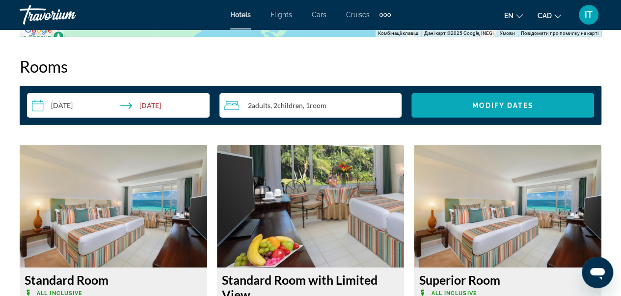
click at [472, 103] on span "Modify Dates" at bounding box center [502, 106] width 61 height 8
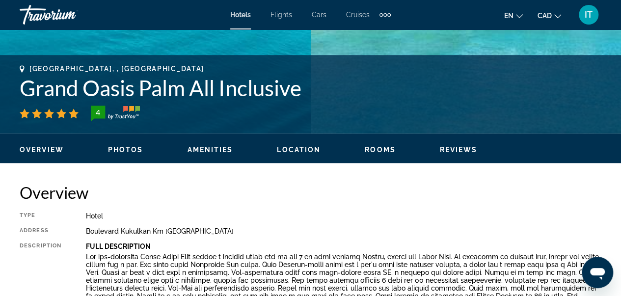
scroll to position [316, 0]
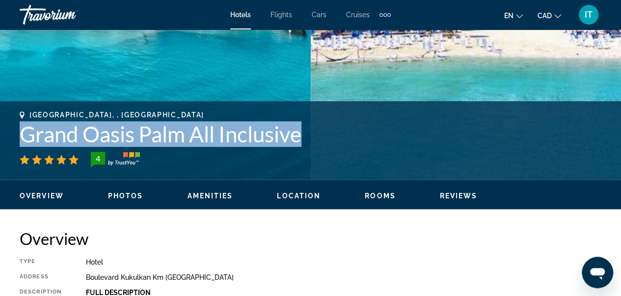
drag, startPoint x: 20, startPoint y: 130, endPoint x: 294, endPoint y: 147, distance: 274.5
click at [294, 147] on div "Cancun, , Mexico Grand Oasis Palm All Inclusive 4" at bounding box center [311, 139] width 582 height 56
copy div "Grand Oasis Palm All Inclusive"
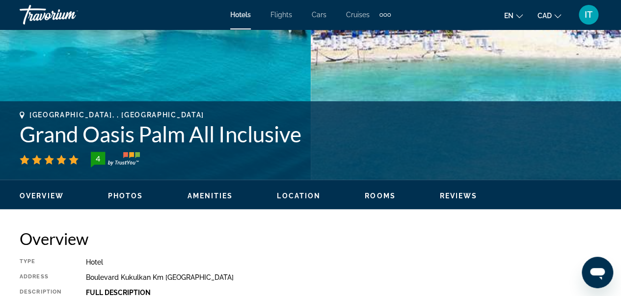
click at [424, 246] on h2 "Overview" at bounding box center [311, 239] width 582 height 20
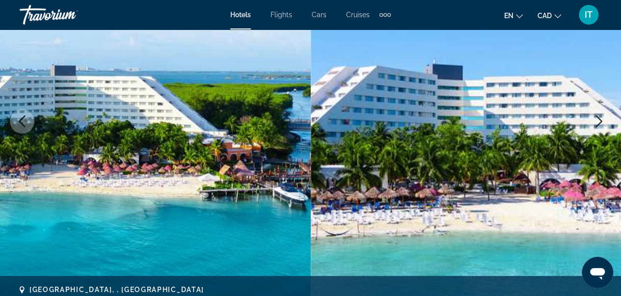
scroll to position [134, 0]
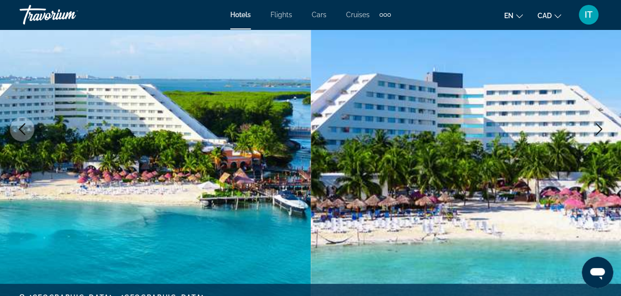
click at [23, 132] on icon "Previous image" at bounding box center [22, 129] width 12 height 12
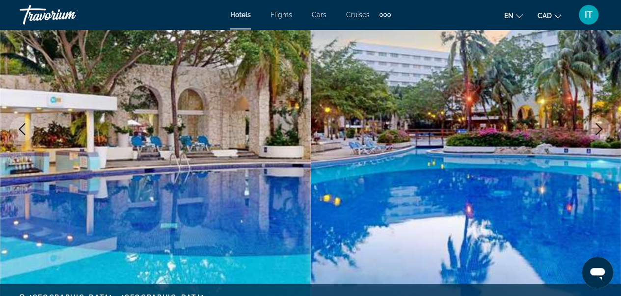
click at [23, 132] on icon "Previous image" at bounding box center [22, 129] width 12 height 12
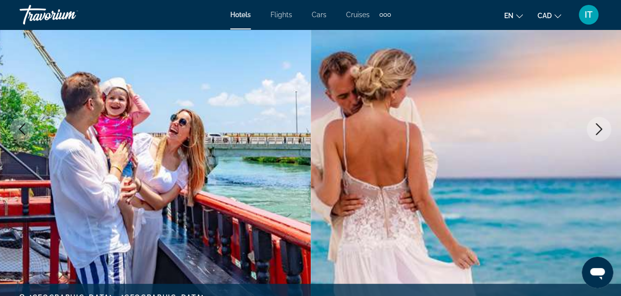
click at [23, 132] on icon "Previous image" at bounding box center [22, 129] width 12 height 12
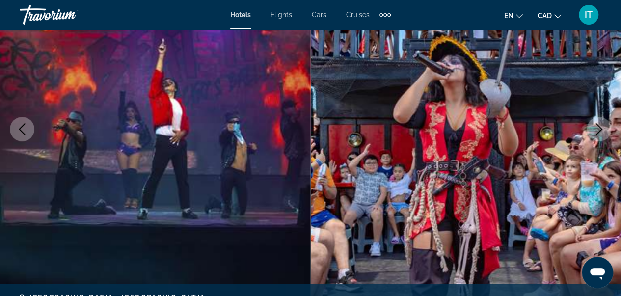
click at [23, 132] on icon "Previous image" at bounding box center [22, 129] width 12 height 12
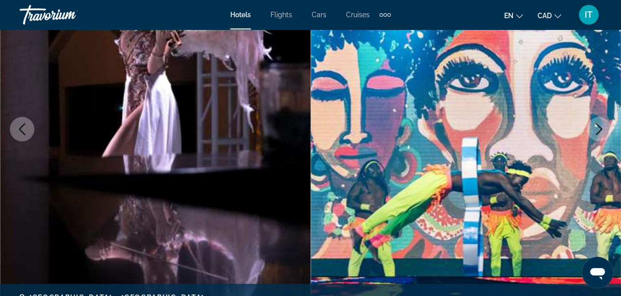
click at [23, 132] on icon "Previous image" at bounding box center [22, 129] width 12 height 12
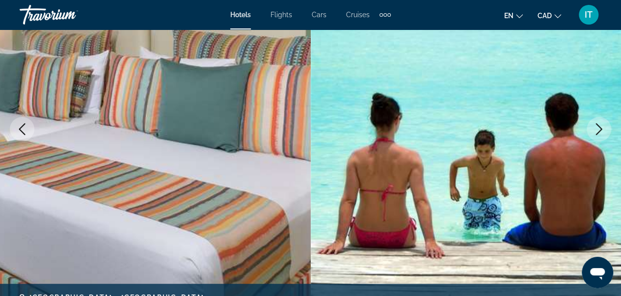
click at [23, 132] on icon "Previous image" at bounding box center [22, 129] width 12 height 12
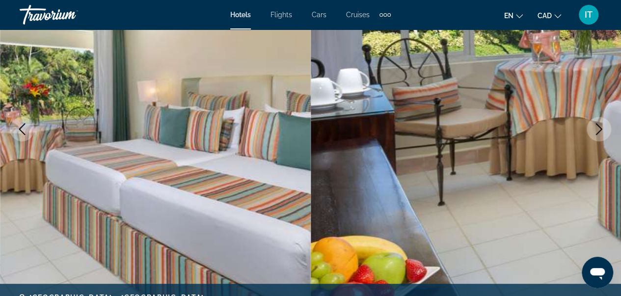
click at [23, 132] on icon "Previous image" at bounding box center [22, 129] width 12 height 12
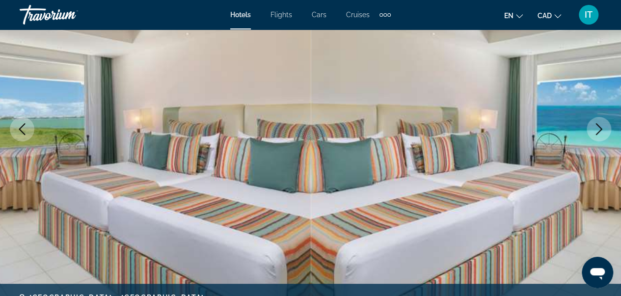
click at [23, 132] on icon "Previous image" at bounding box center [22, 129] width 12 height 12
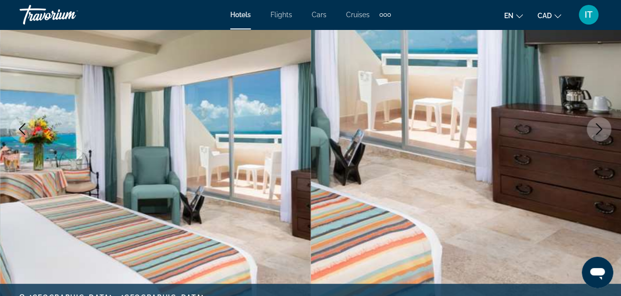
click at [23, 132] on icon "Previous image" at bounding box center [22, 129] width 12 height 12
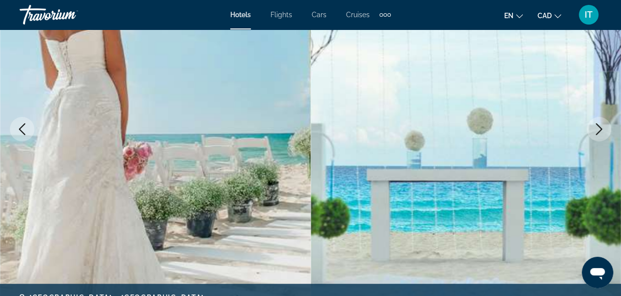
click at [23, 132] on icon "Previous image" at bounding box center [22, 129] width 12 height 12
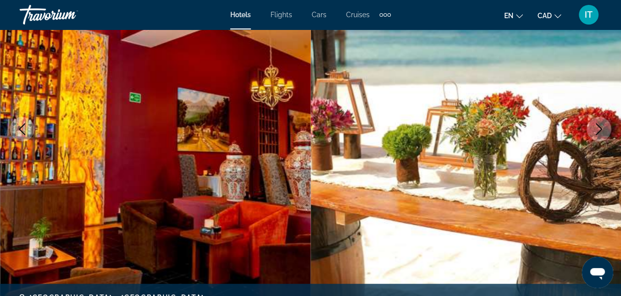
click at [23, 132] on icon "Previous image" at bounding box center [22, 129] width 12 height 12
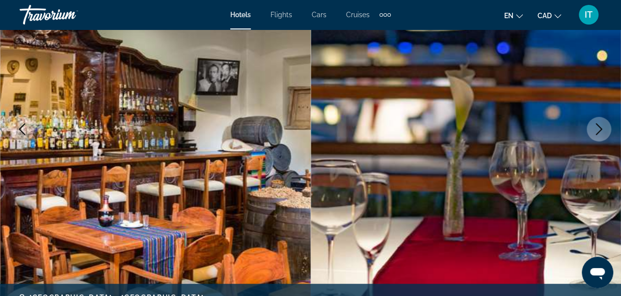
click at [23, 132] on icon "Previous image" at bounding box center [22, 129] width 12 height 12
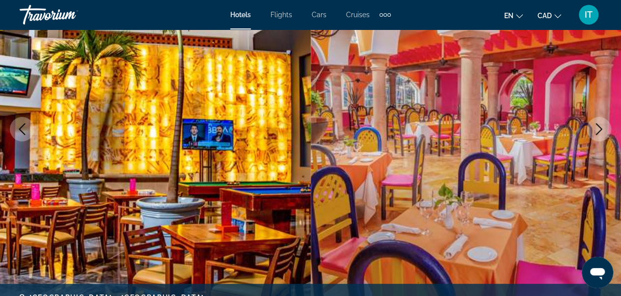
click at [23, 132] on icon "Previous image" at bounding box center [22, 129] width 12 height 12
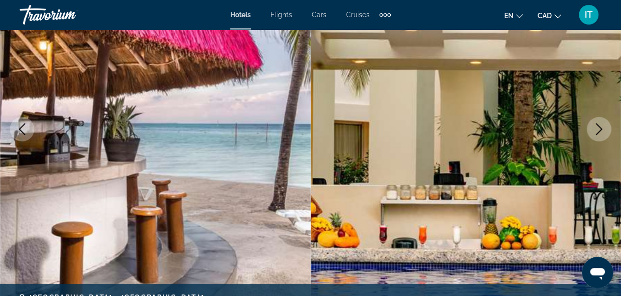
click at [23, 132] on icon "Previous image" at bounding box center [22, 129] width 12 height 12
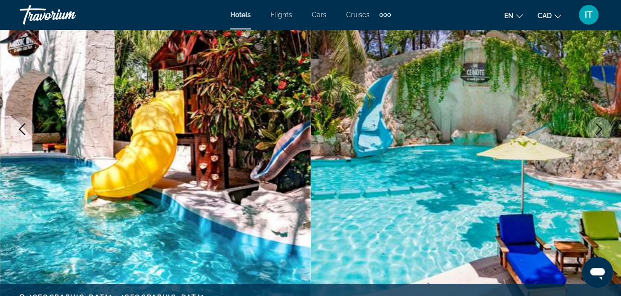
click at [23, 132] on icon "Previous image" at bounding box center [22, 129] width 12 height 12
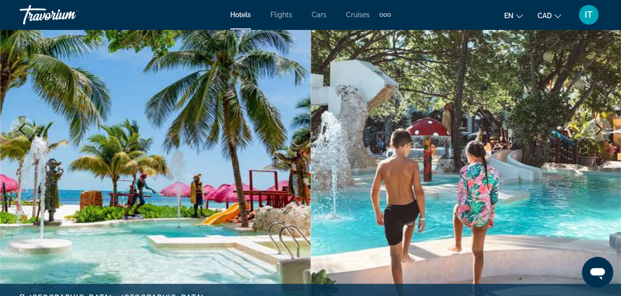
click at [23, 132] on icon "Previous image" at bounding box center [22, 129] width 12 height 12
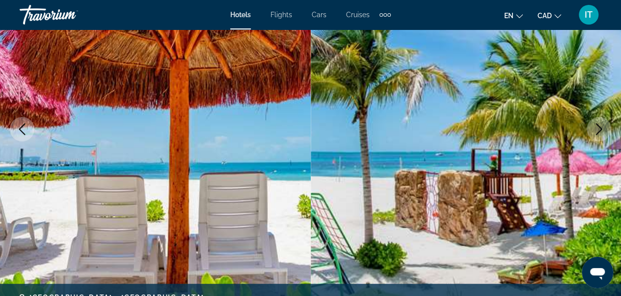
click at [23, 132] on icon "Previous image" at bounding box center [22, 129] width 12 height 12
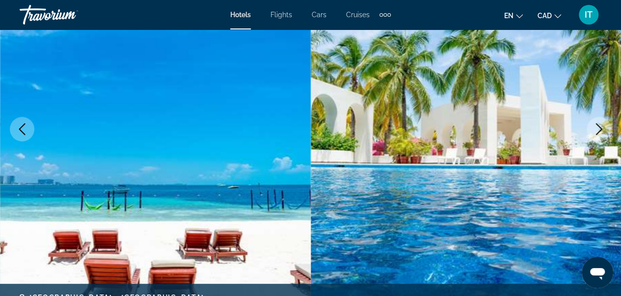
click at [23, 132] on icon "Previous image" at bounding box center [22, 129] width 12 height 12
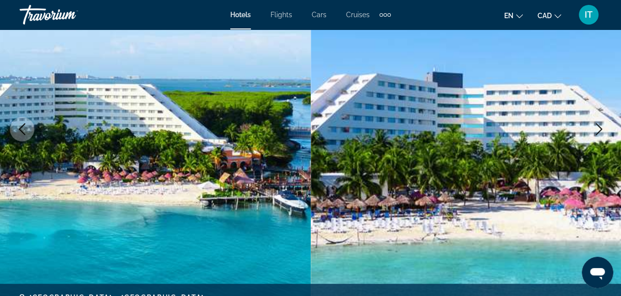
click at [23, 132] on icon "Previous image" at bounding box center [22, 129] width 12 height 12
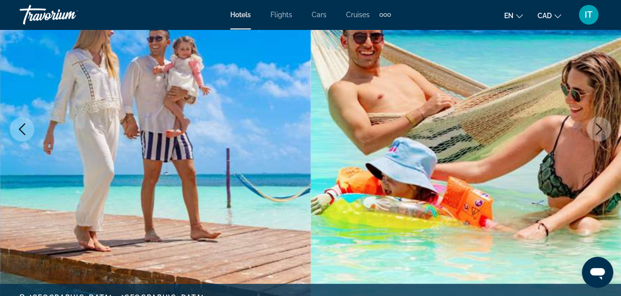
click at [600, 133] on icon "Next image" at bounding box center [599, 129] width 12 height 12
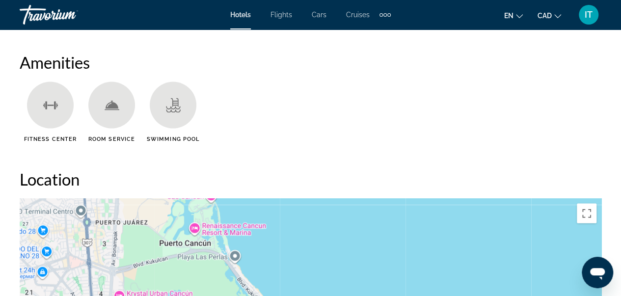
scroll to position [0, 0]
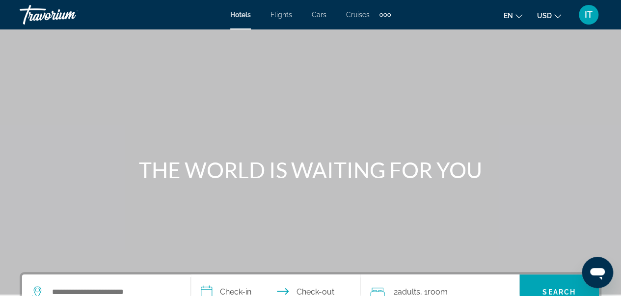
click at [609, 66] on div "Main content" at bounding box center [310, 147] width 621 height 295
click at [556, 14] on icon "Change currency" at bounding box center [557, 16] width 7 height 7
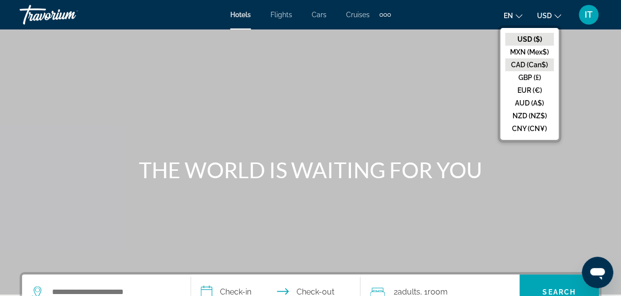
click at [531, 61] on button "CAD (Can$)" at bounding box center [529, 64] width 49 height 13
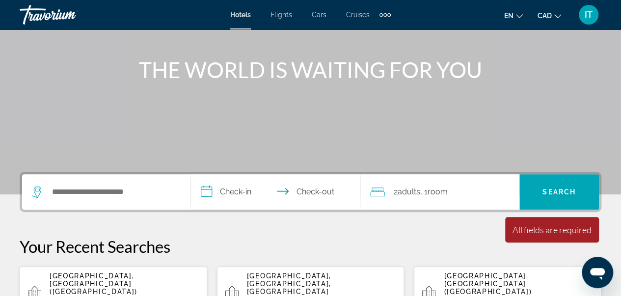
scroll to position [122, 0]
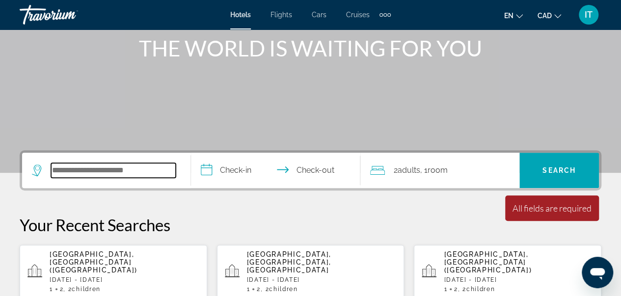
click at [89, 168] on input "Search hotel destination" at bounding box center [113, 170] width 125 height 15
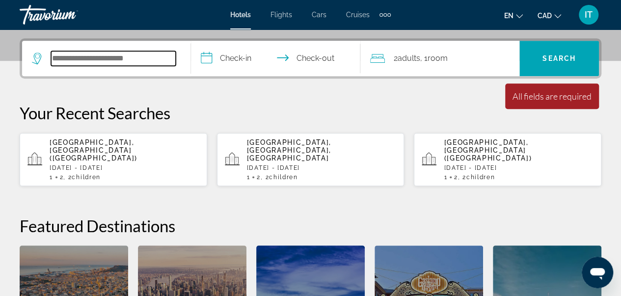
scroll to position [240, 0]
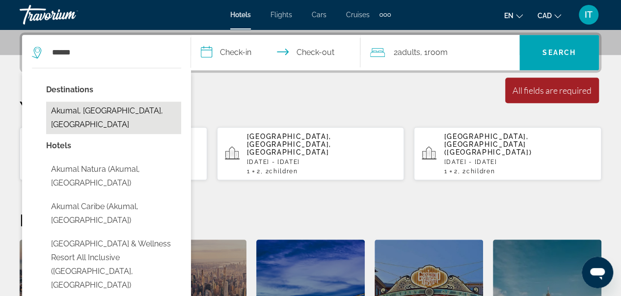
click at [110, 112] on button "Akumal, Riviera Maya, Mexico" at bounding box center [113, 118] width 135 height 32
type input "**********"
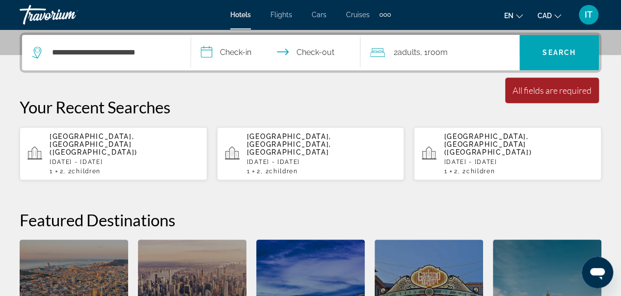
click at [228, 60] on input "**********" at bounding box center [277, 54] width 173 height 38
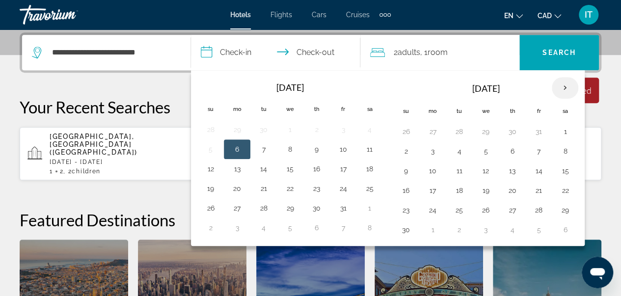
click at [557, 92] on th "Next month" at bounding box center [565, 88] width 27 height 22
click at [343, 189] on button "26" at bounding box center [343, 191] width 16 height 14
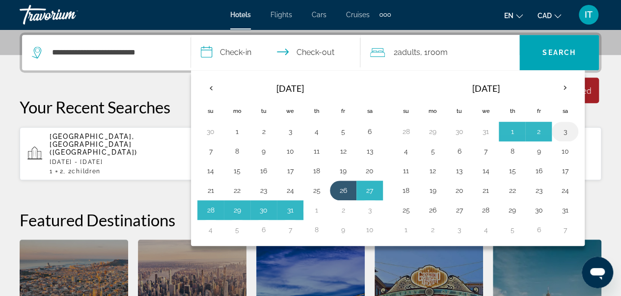
click at [559, 129] on button "3" at bounding box center [565, 132] width 16 height 14
type input "**********"
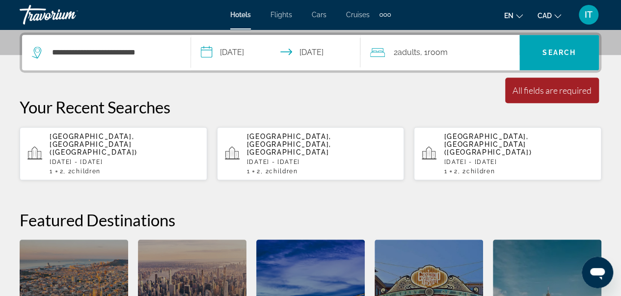
click at [444, 51] on span "Room" at bounding box center [438, 52] width 20 height 9
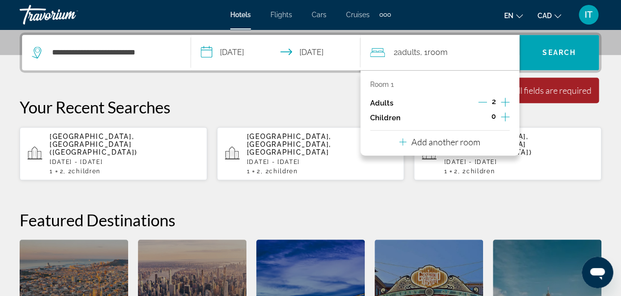
click at [509, 118] on icon "Increment children" at bounding box center [505, 117] width 9 height 12
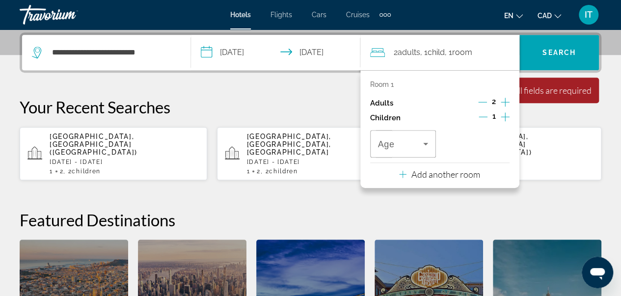
click at [509, 118] on icon "Increment children" at bounding box center [505, 117] width 9 height 12
click at [406, 146] on span "Travelers: 2 adults, 2 children" at bounding box center [401, 144] width 46 height 12
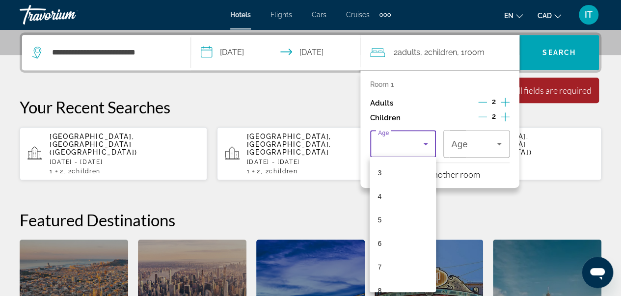
scroll to position [96, 0]
click at [397, 218] on mat-option "6" at bounding box center [403, 219] width 66 height 24
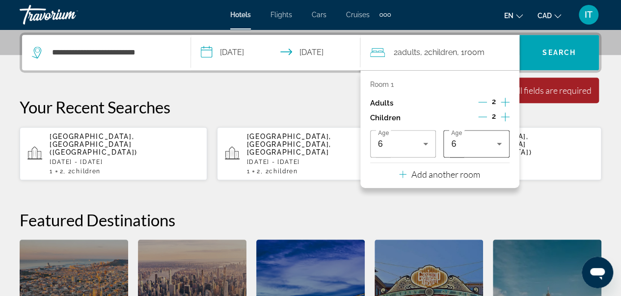
click at [470, 150] on div "6" at bounding box center [476, 143] width 51 height 27
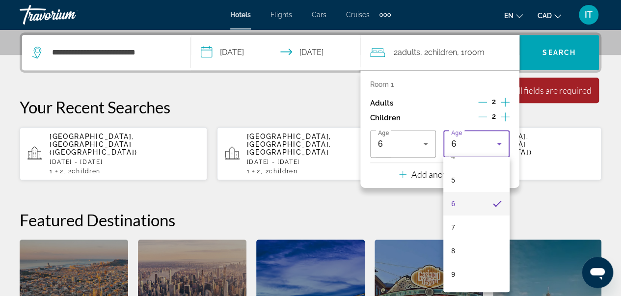
scroll to position [120, 0]
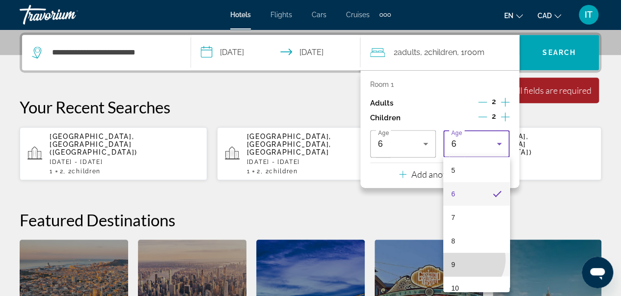
click at [466, 259] on mat-option "9" at bounding box center [476, 265] width 66 height 24
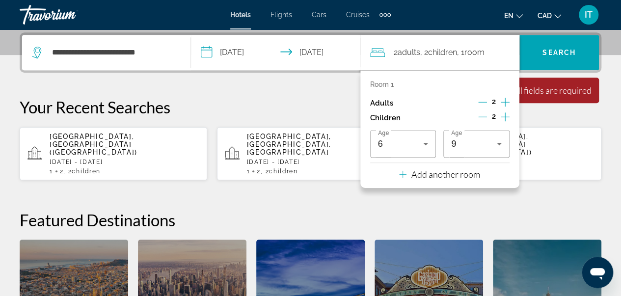
click at [555, 210] on h2 "Featured Destinations" at bounding box center [311, 220] width 582 height 20
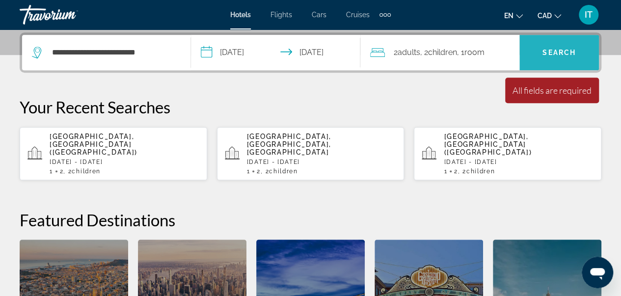
click at [564, 45] on span "Search" at bounding box center [560, 53] width 80 height 24
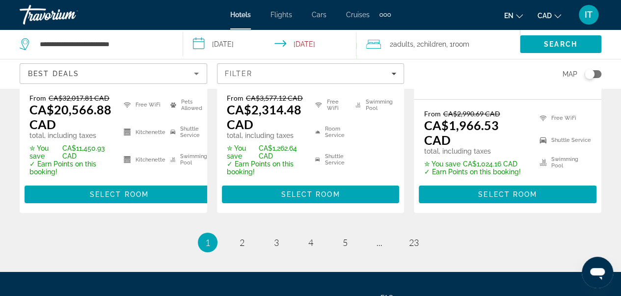
scroll to position [1619, 0]
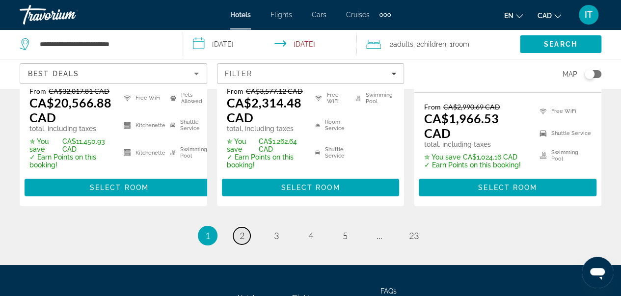
click at [242, 227] on link "page 2" at bounding box center [241, 235] width 17 height 17
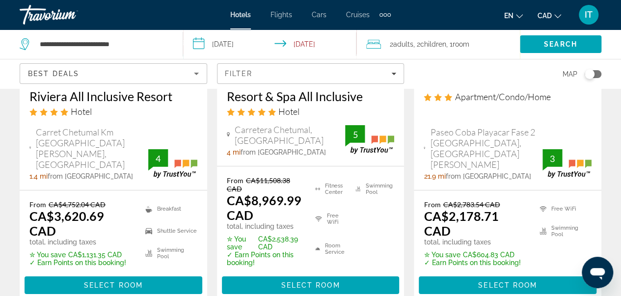
scroll to position [1481, 0]
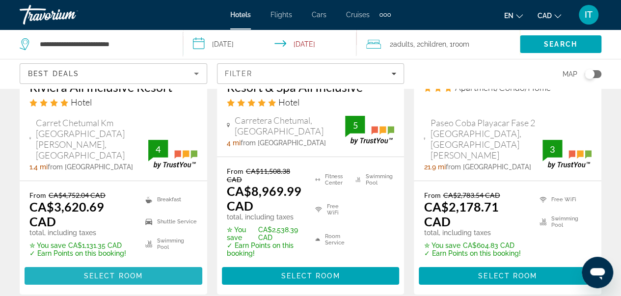
click at [127, 272] on span "Select Room" at bounding box center [113, 276] width 59 height 8
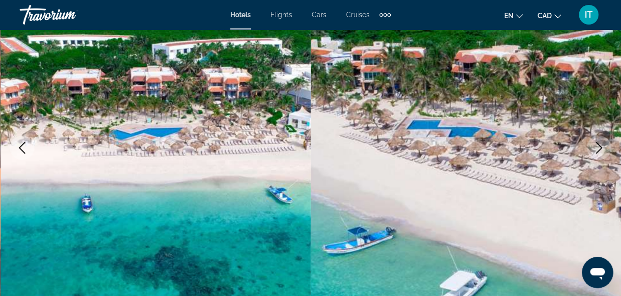
scroll to position [104, 0]
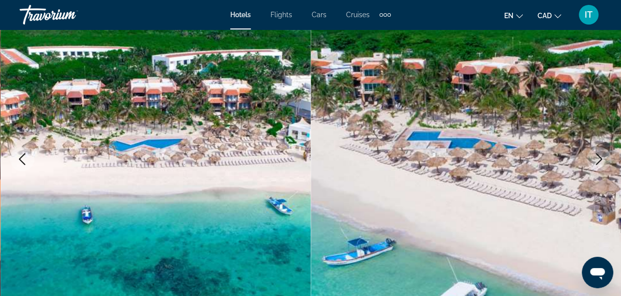
click at [599, 157] on icon "Next image" at bounding box center [599, 159] width 12 height 12
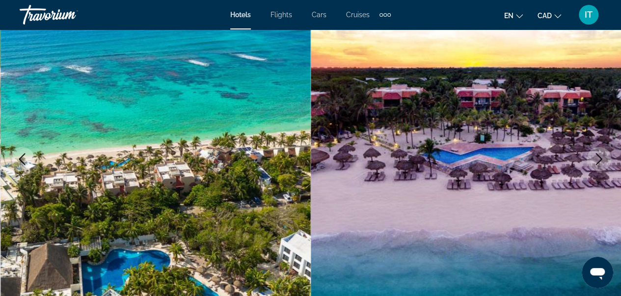
click at [599, 157] on icon "Next image" at bounding box center [599, 159] width 12 height 12
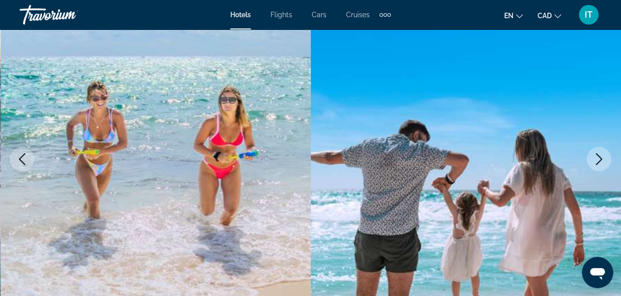
click at [599, 157] on icon "Next image" at bounding box center [599, 159] width 12 height 12
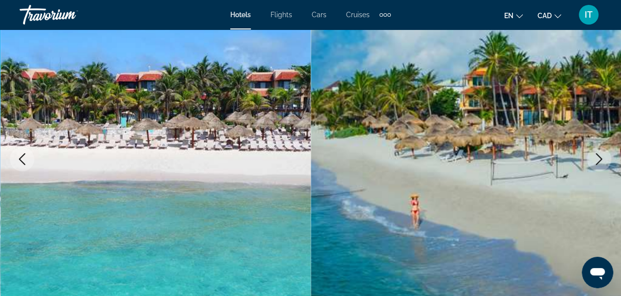
click at [599, 157] on icon "Next image" at bounding box center [599, 159] width 12 height 12
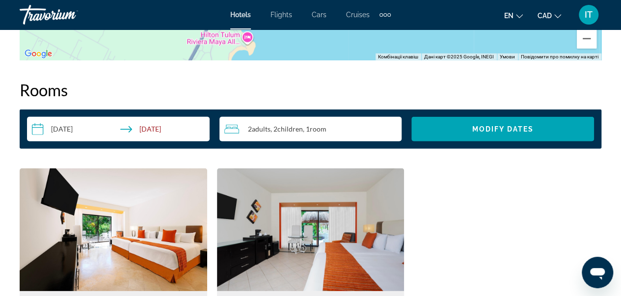
scroll to position [1385, 0]
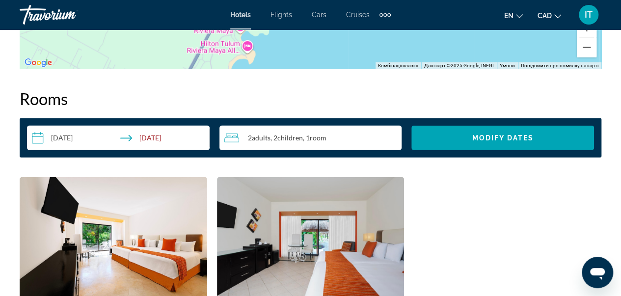
click at [77, 135] on input "**********" at bounding box center [120, 139] width 187 height 27
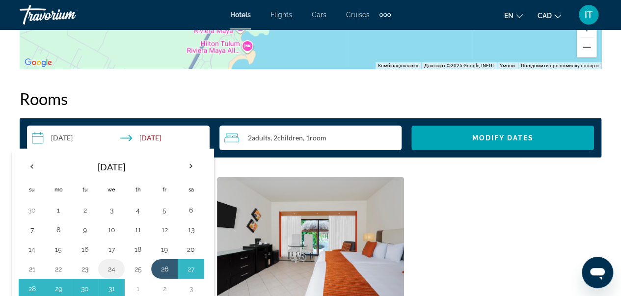
click at [112, 265] on button "24" at bounding box center [112, 269] width 16 height 14
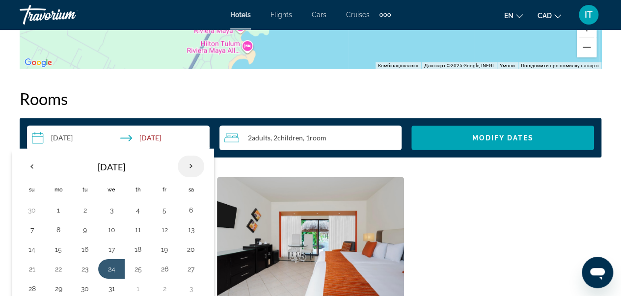
click at [192, 167] on th "Next month" at bounding box center [191, 167] width 27 height 22
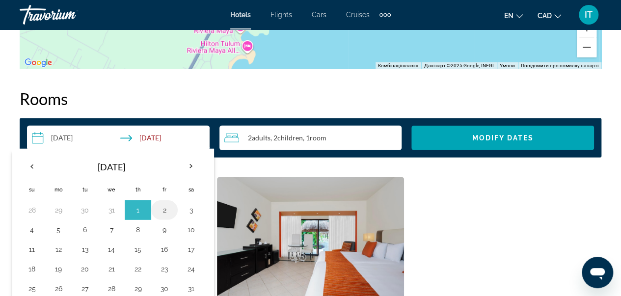
click at [167, 211] on button "2" at bounding box center [165, 210] width 16 height 14
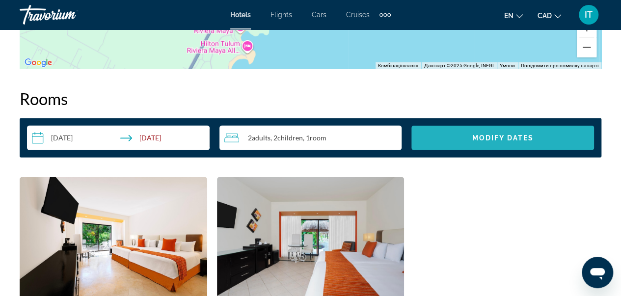
click at [515, 134] on span "Modify Dates" at bounding box center [502, 138] width 61 height 8
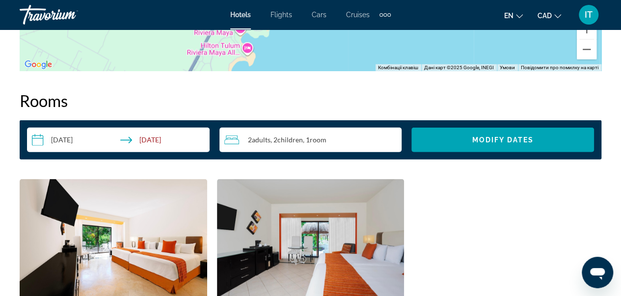
scroll to position [1395, 0]
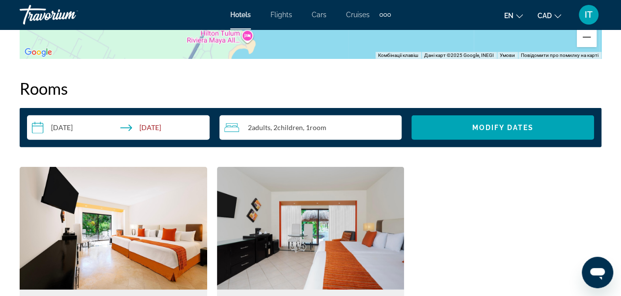
click at [89, 125] on input "**********" at bounding box center [120, 128] width 187 height 27
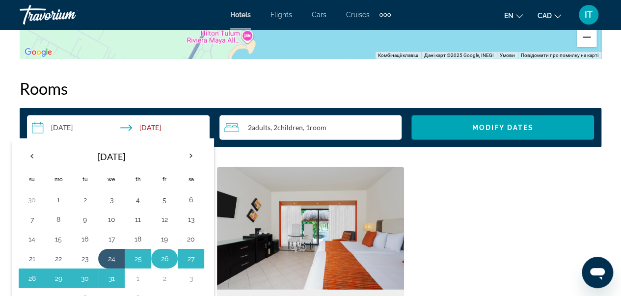
click at [161, 265] on td "26" at bounding box center [164, 259] width 27 height 20
click at [164, 254] on button "26" at bounding box center [165, 259] width 16 height 14
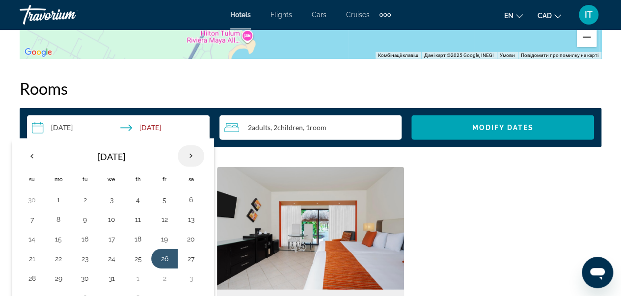
click at [187, 157] on th "Next month" at bounding box center [191, 156] width 27 height 22
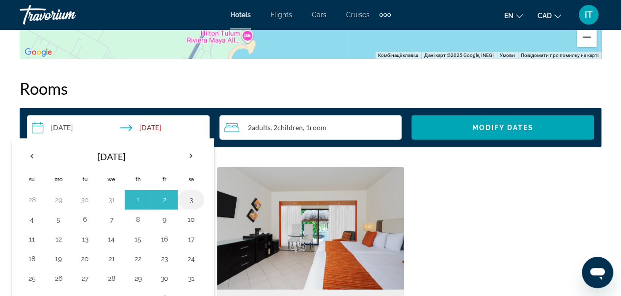
click at [187, 204] on button "3" at bounding box center [191, 200] width 16 height 14
type input "**********"
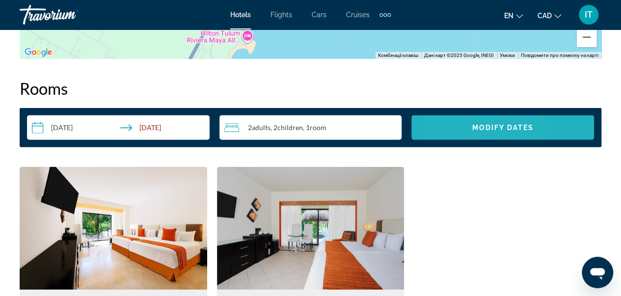
click at [447, 126] on span "Search widget" at bounding box center [503, 128] width 183 height 24
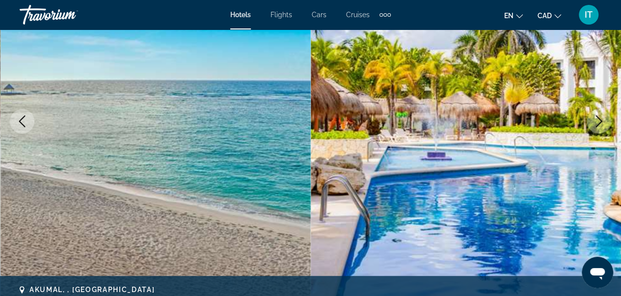
scroll to position [6, 0]
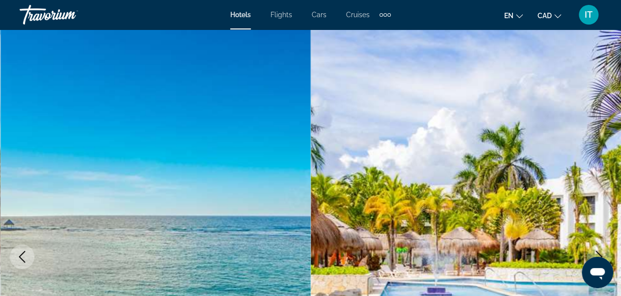
drag, startPoint x: 607, startPoint y: 23, endPoint x: 622, endPoint y: 33, distance: 18.3
click at [621, 33] on html "Skip to main content Hotels Flights Cars Cruises Activities Hotels Flights Cars…" at bounding box center [310, 142] width 621 height 296
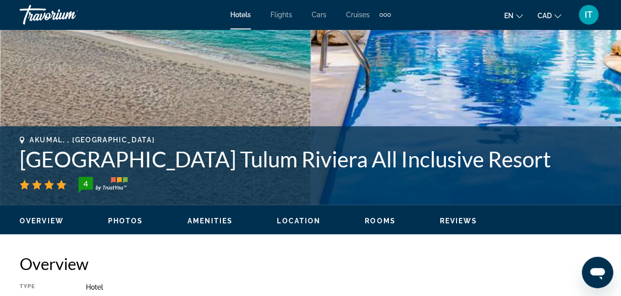
scroll to position [366, 0]
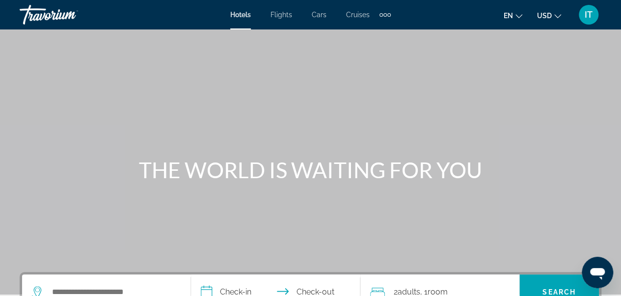
click at [551, 12] on span "USD" at bounding box center [544, 16] width 15 height 8
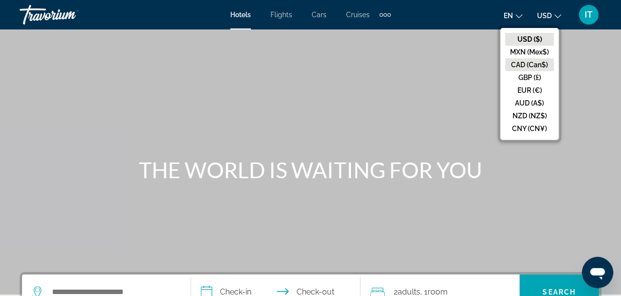
click at [531, 65] on button "CAD (Can$)" at bounding box center [529, 64] width 49 height 13
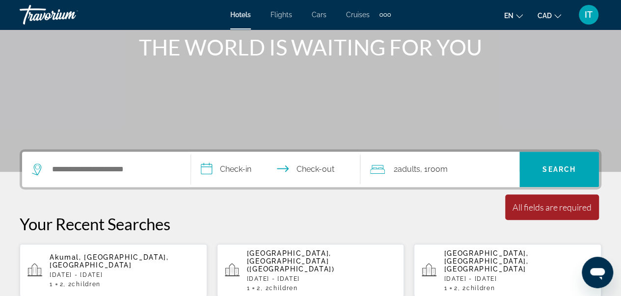
scroll to position [132, 0]
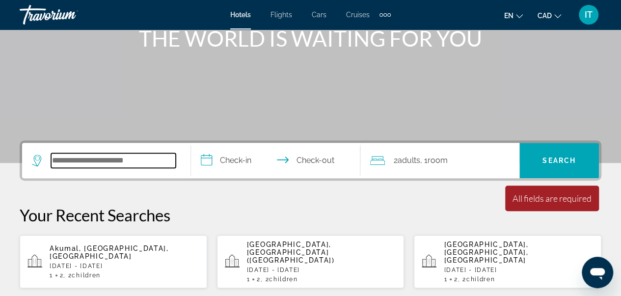
click at [110, 156] on input "Search hotel destination" at bounding box center [113, 160] width 125 height 15
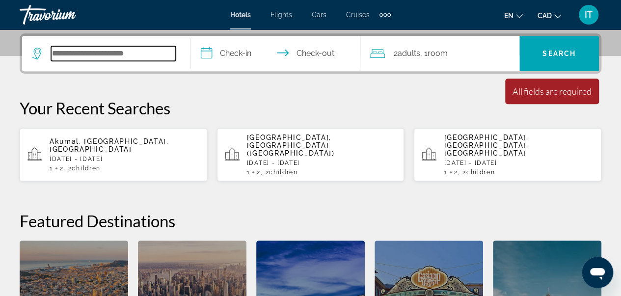
scroll to position [240, 0]
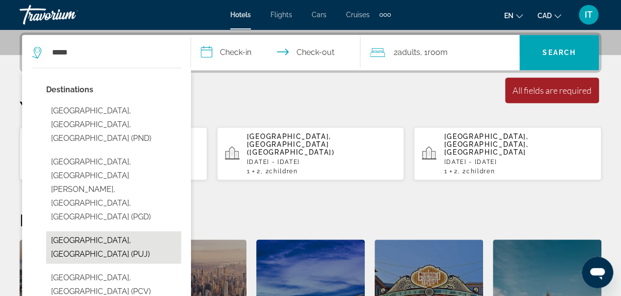
click at [110, 231] on button "[GEOGRAPHIC_DATA], [GEOGRAPHIC_DATA] (PUJ)" at bounding box center [113, 247] width 135 height 32
type input "**********"
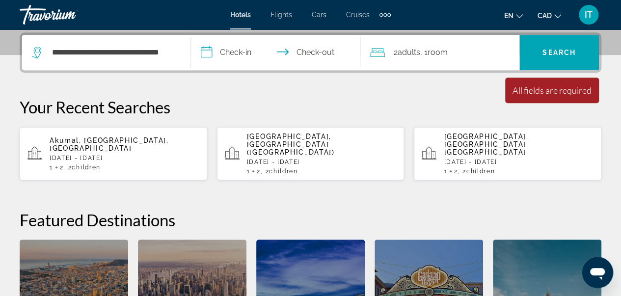
click at [231, 51] on input "**********" at bounding box center [277, 54] width 173 height 38
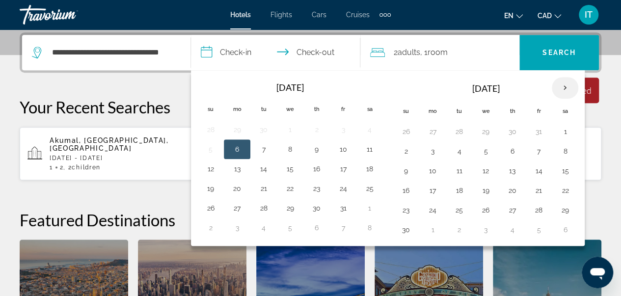
click at [553, 91] on th "Next month" at bounding box center [565, 88] width 27 height 22
click at [286, 194] on button "24" at bounding box center [290, 191] width 16 height 14
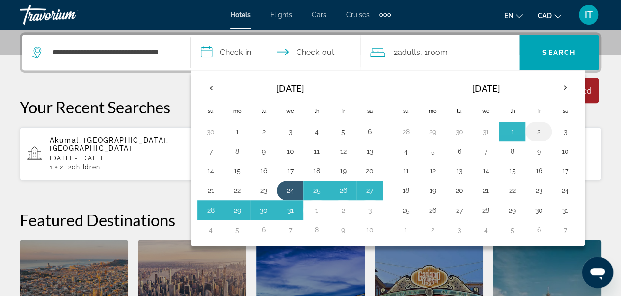
click at [532, 130] on button "2" at bounding box center [539, 132] width 16 height 14
type input "**********"
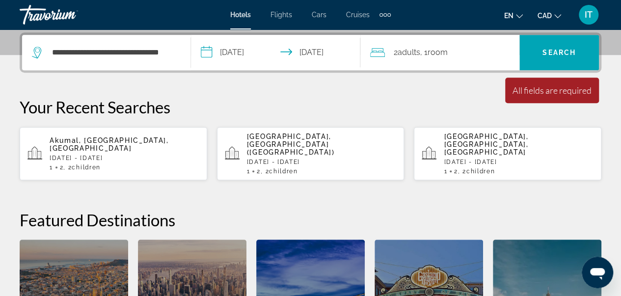
click at [419, 53] on span "Adults" at bounding box center [409, 52] width 23 height 9
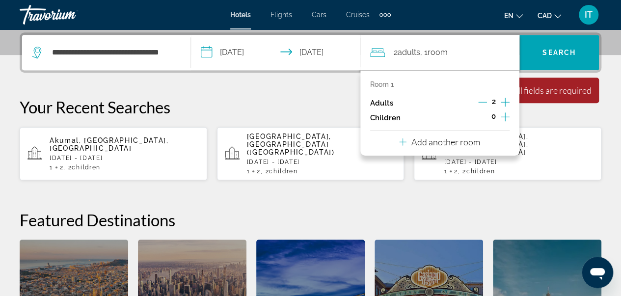
click at [501, 115] on icon "Increment children" at bounding box center [505, 117] width 9 height 12
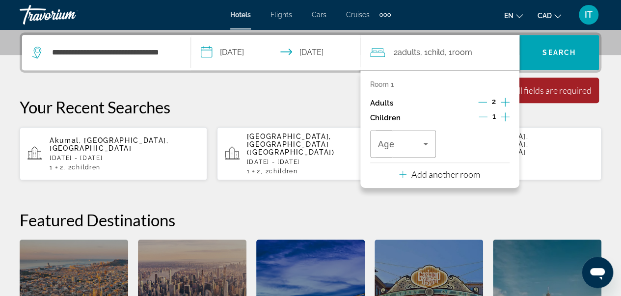
click at [501, 115] on icon "Increment children" at bounding box center [505, 117] width 9 height 12
click at [408, 141] on span "Travelers: 2 adults, 2 children" at bounding box center [401, 144] width 46 height 12
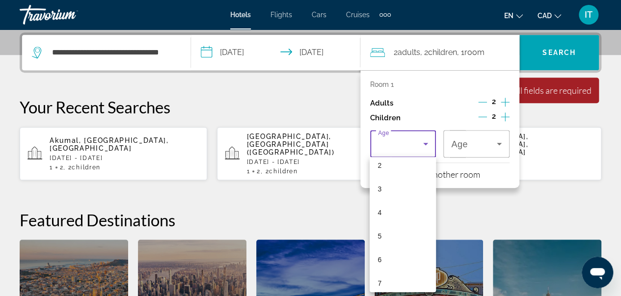
scroll to position [59, 0]
click at [400, 265] on mat-option "6" at bounding box center [403, 256] width 66 height 24
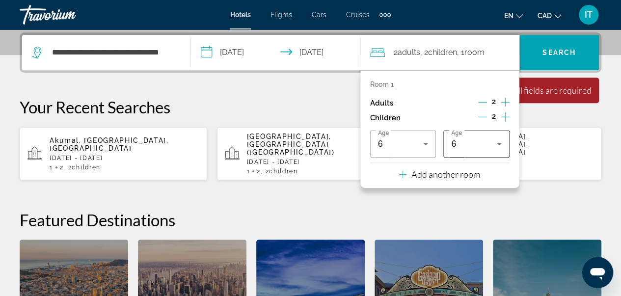
click at [488, 137] on div "6" at bounding box center [476, 143] width 51 height 27
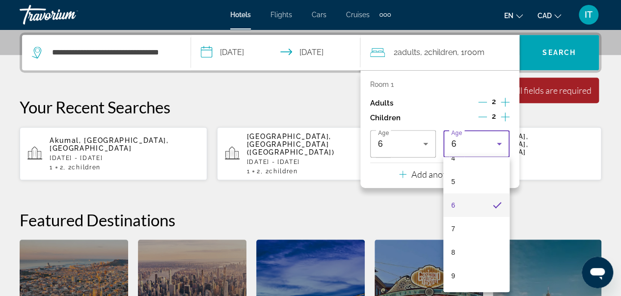
scroll to position [112, 0]
click at [477, 268] on mat-option "9" at bounding box center [476, 273] width 66 height 24
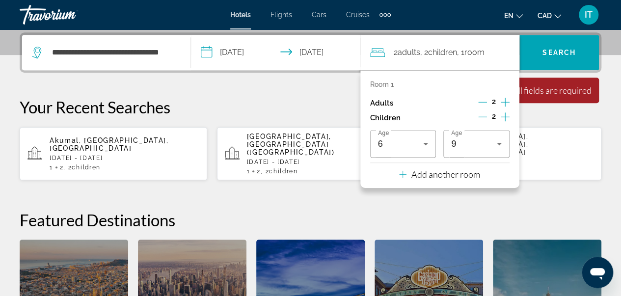
click at [536, 210] on h2 "Featured Destinations" at bounding box center [311, 220] width 582 height 20
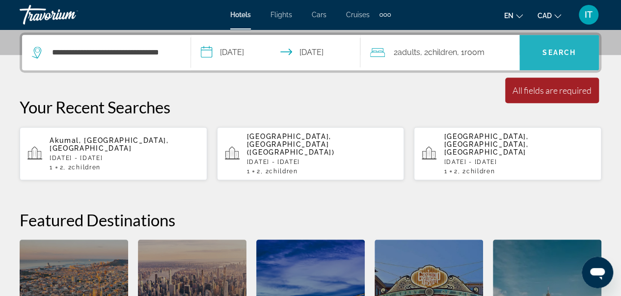
click at [567, 45] on span "Search" at bounding box center [560, 53] width 80 height 24
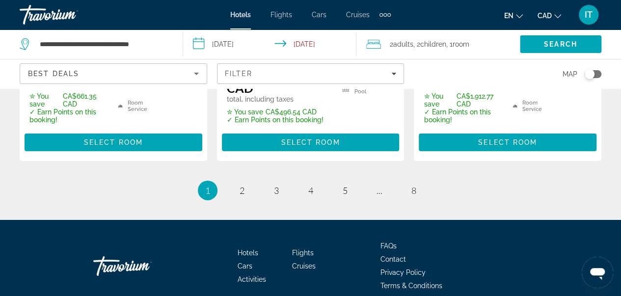
scroll to position [1636, 0]
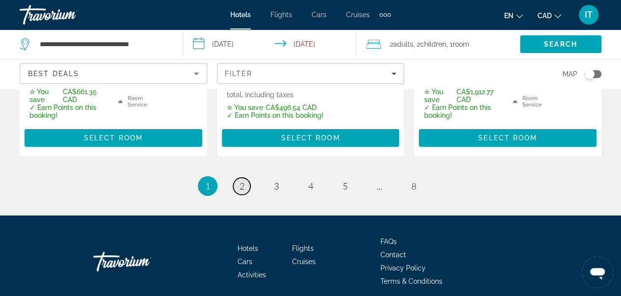
click at [244, 181] on span "2" at bounding box center [242, 186] width 5 height 11
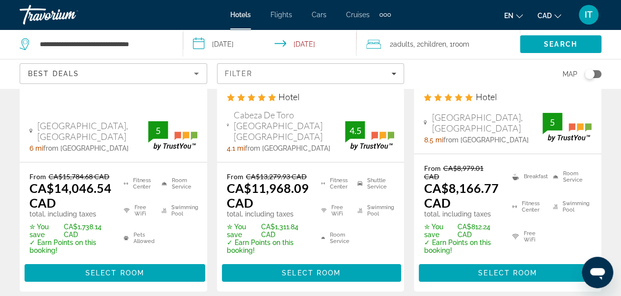
scroll to position [1583, 0]
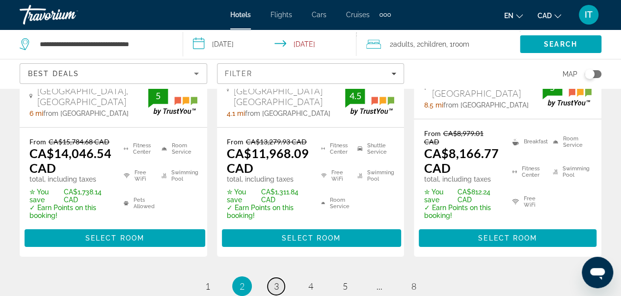
click at [272, 278] on link "page 3" at bounding box center [276, 286] width 17 height 17
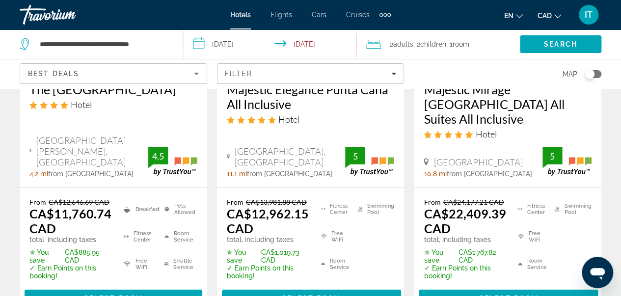
scroll to position [1562, 0]
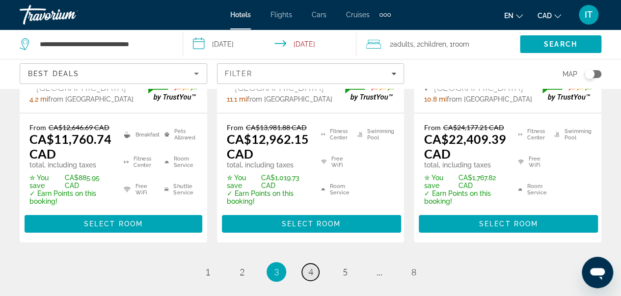
click at [309, 267] on span "4" at bounding box center [310, 272] width 5 height 11
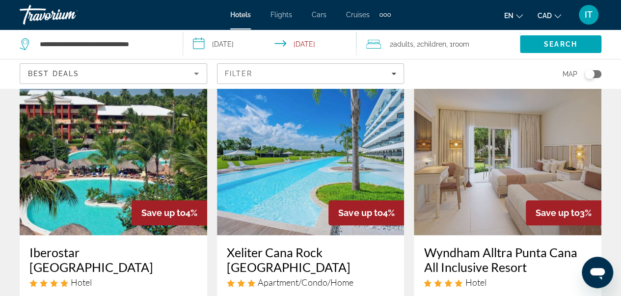
scroll to position [459, 0]
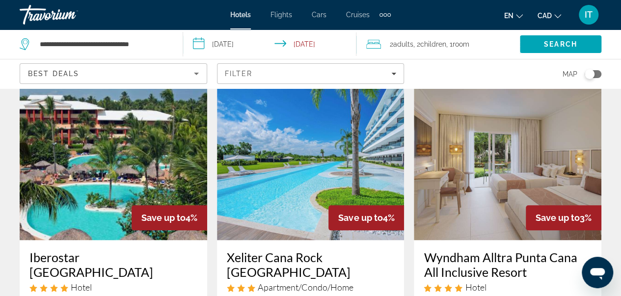
click at [297, 222] on img "Main content" at bounding box center [311, 161] width 188 height 157
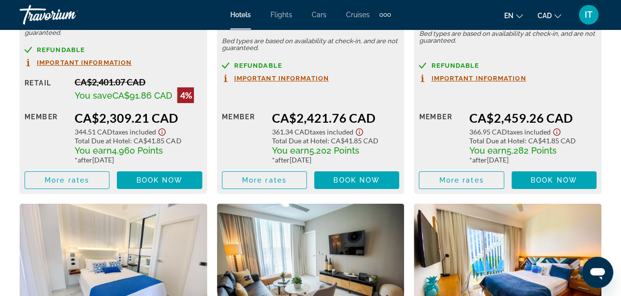
scroll to position [1736, 0]
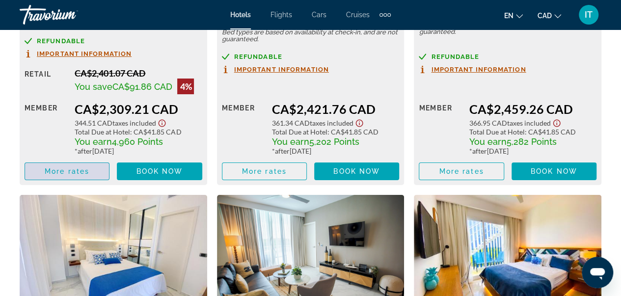
click at [88, 167] on span "More rates" at bounding box center [67, 171] width 45 height 8
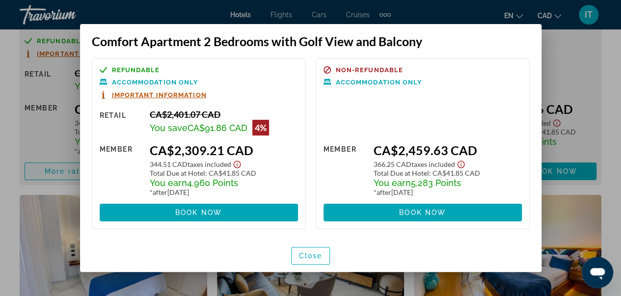
scroll to position [0, 0]
click at [301, 261] on span "button" at bounding box center [311, 256] width 38 height 24
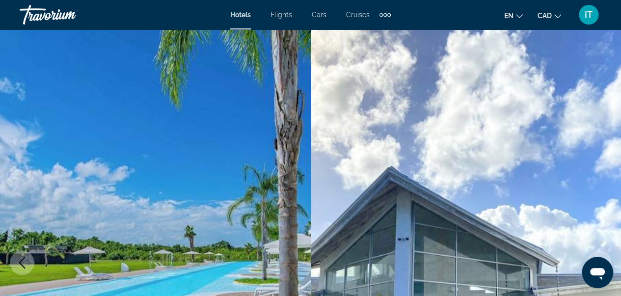
scroll to position [1736, 0]
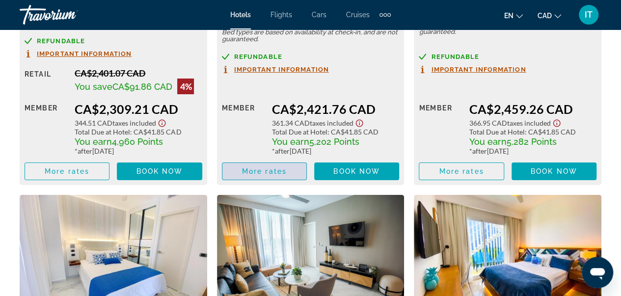
click at [280, 163] on span "Main content" at bounding box center [264, 172] width 84 height 24
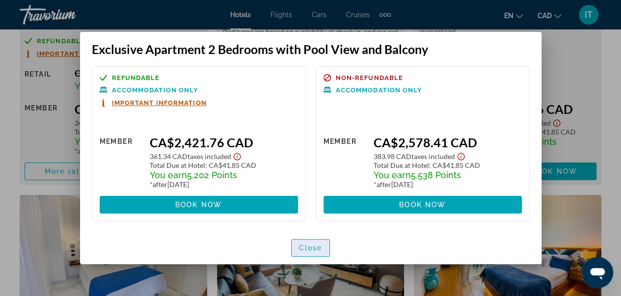
click at [308, 244] on span "Close" at bounding box center [311, 248] width 24 height 8
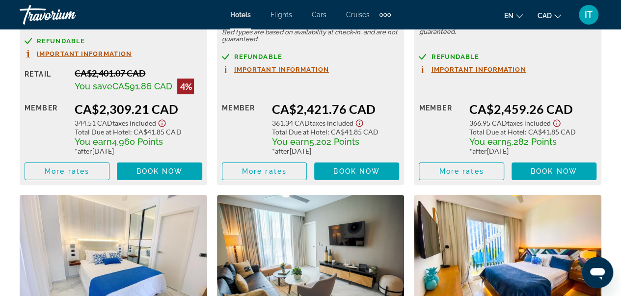
scroll to position [1736, 0]
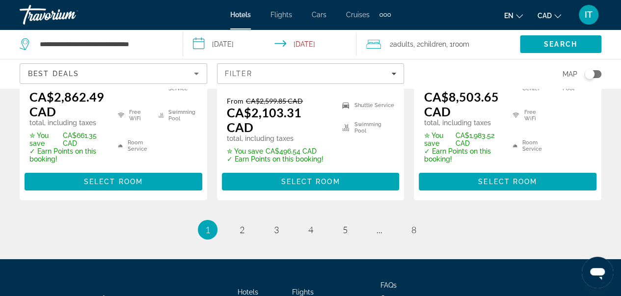
scroll to position [1595, 0]
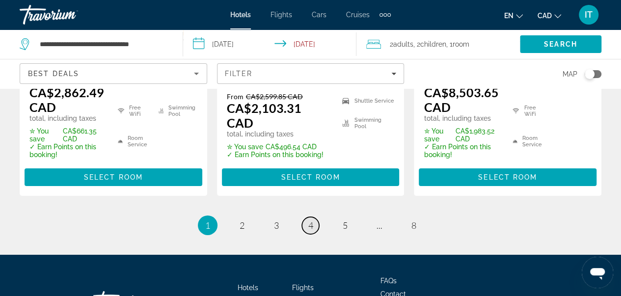
click at [309, 220] on span "4" at bounding box center [310, 225] width 5 height 11
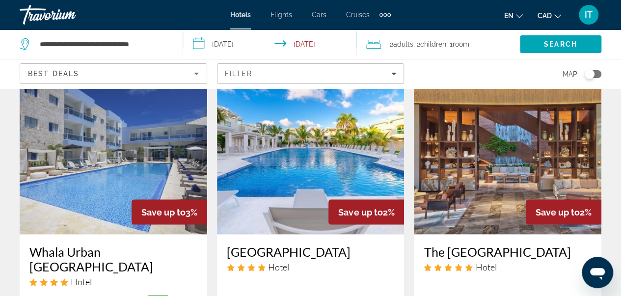
scroll to position [879, 0]
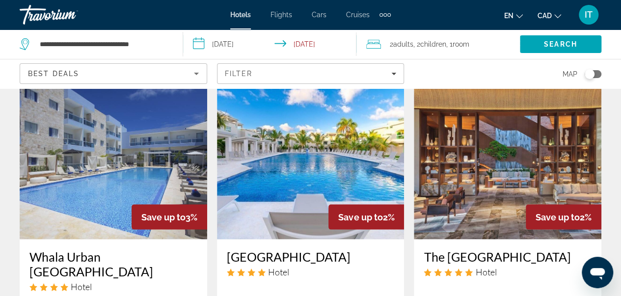
click at [63, 192] on img "Main content" at bounding box center [114, 160] width 188 height 157
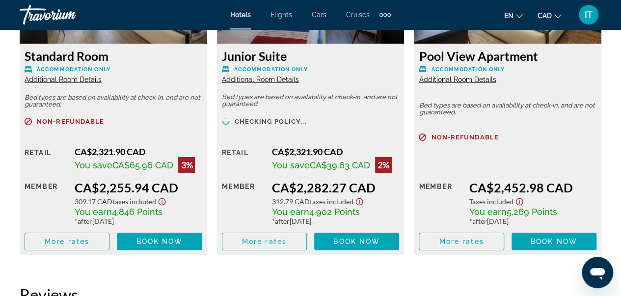
scroll to position [1373, 0]
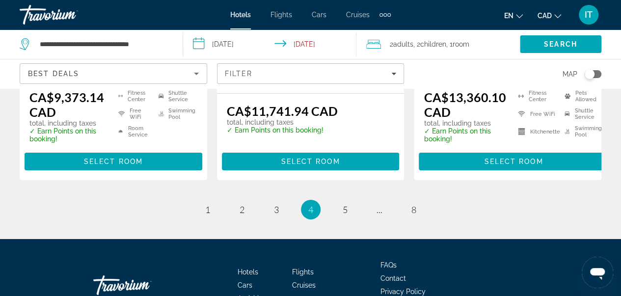
scroll to position [1577, 0]
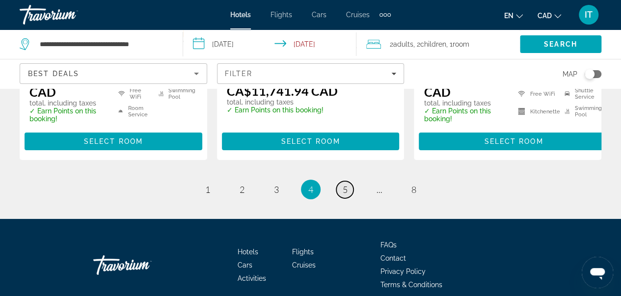
click at [340, 181] on link "page 5" at bounding box center [344, 189] width 17 height 17
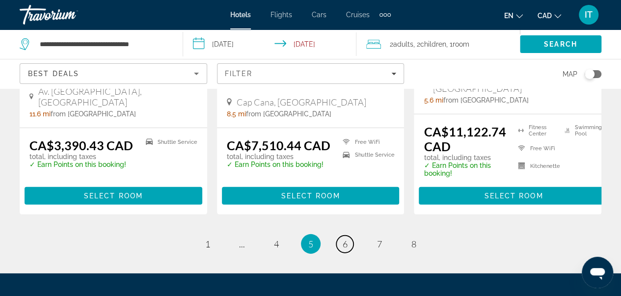
scroll to position [1386, 0]
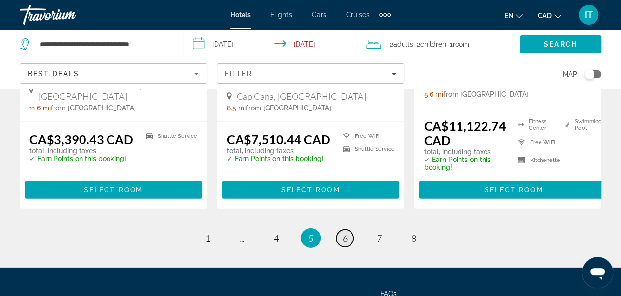
click at [349, 230] on link "page 6" at bounding box center [344, 238] width 17 height 17
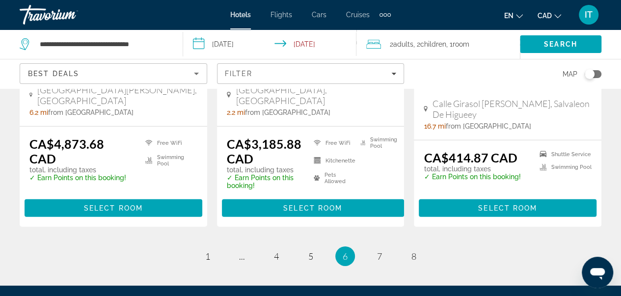
scroll to position [1462, 0]
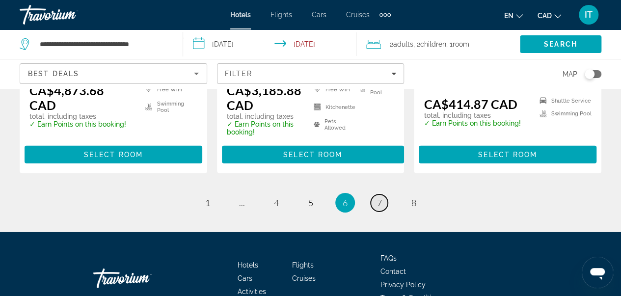
click at [383, 194] on link "page 7" at bounding box center [379, 202] width 17 height 17
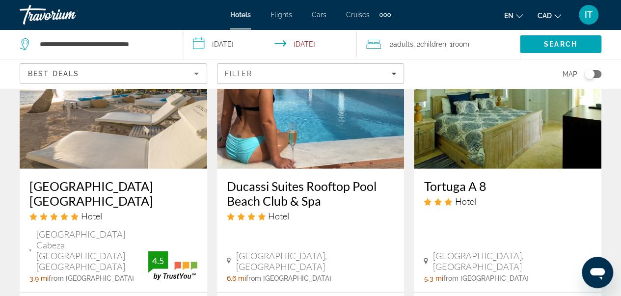
scroll to position [1173, 0]
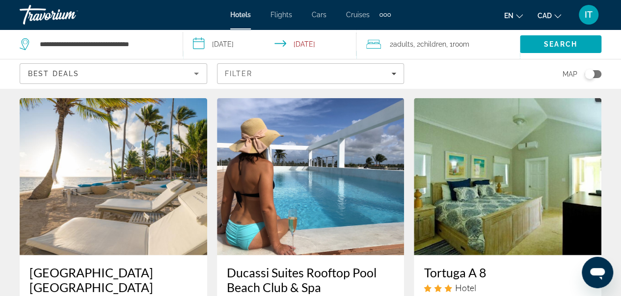
click at [350, 265] on h3 "Ducassi Suites Rooftop Pool Beach Club & Spa" at bounding box center [311, 279] width 168 height 29
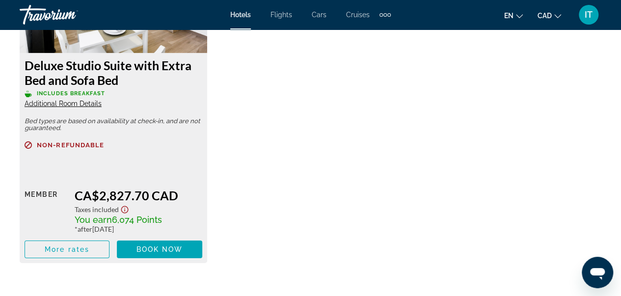
scroll to position [1617, 0]
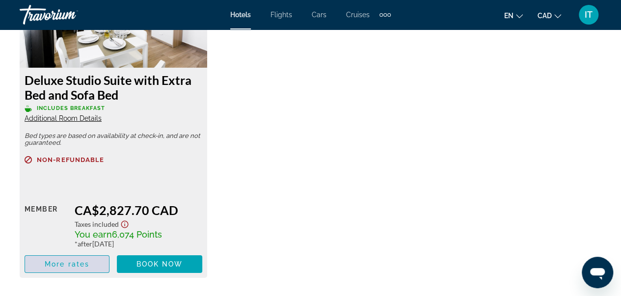
click at [82, 263] on span "More rates" at bounding box center [67, 264] width 45 height 8
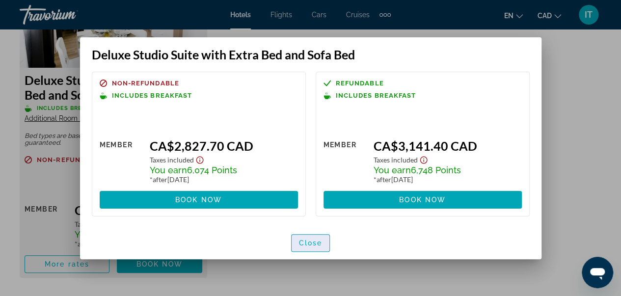
click at [307, 239] on span "Close" at bounding box center [311, 243] width 24 height 8
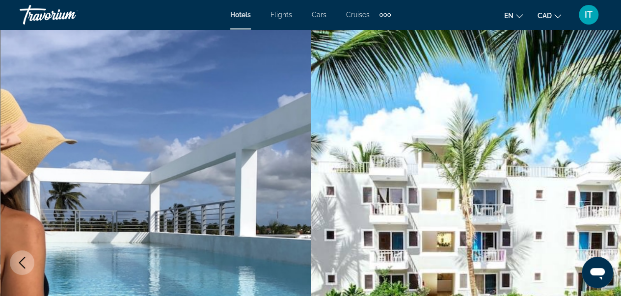
scroll to position [1617, 0]
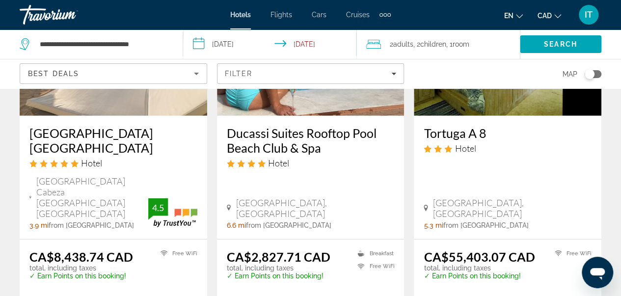
scroll to position [1361, 0]
